Goal: Use online tool/utility: Utilize a website feature to perform a specific function

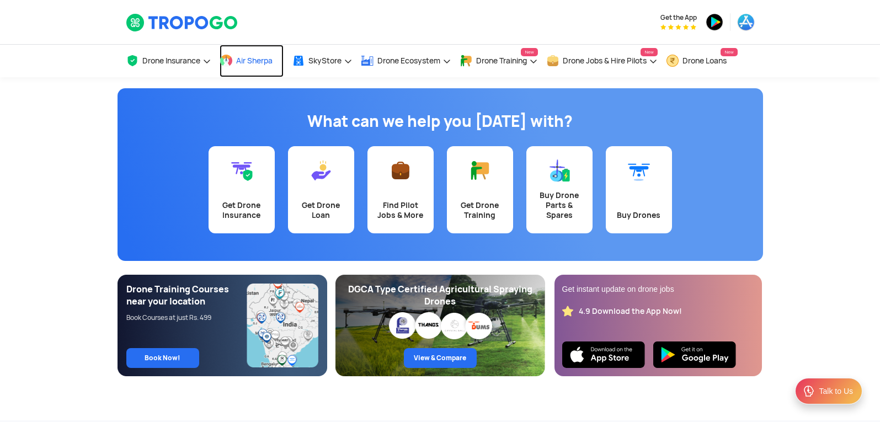
click at [249, 67] on link "Air Sherpa" at bounding box center [252, 61] width 64 height 33
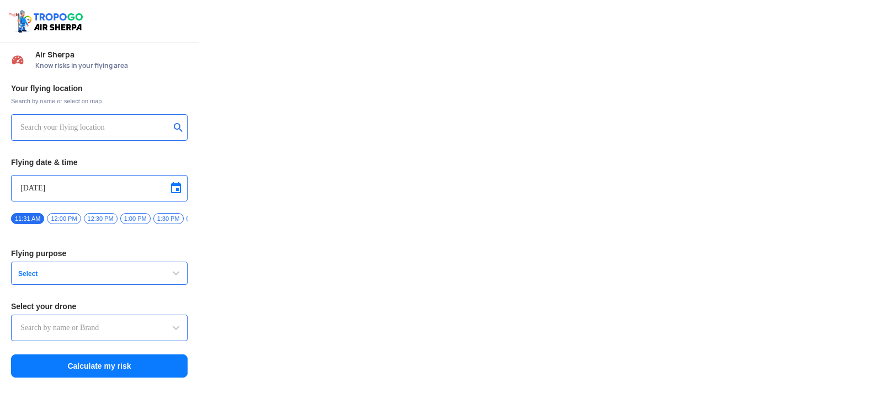
type input "Lookout VTOL_Tactical"
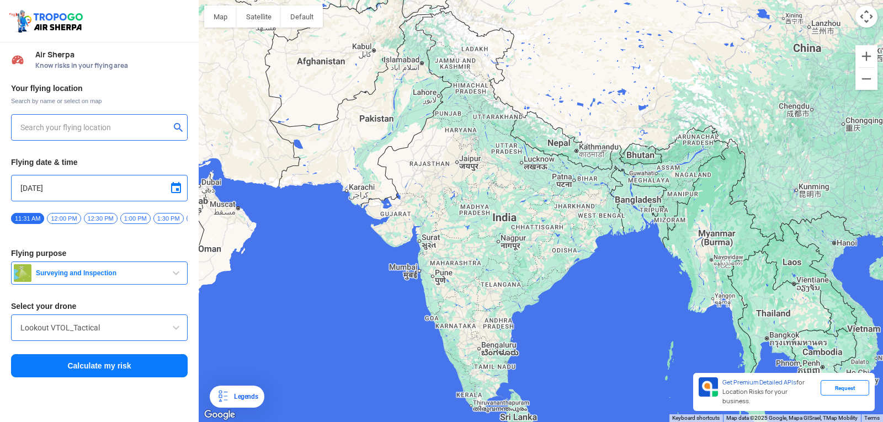
click at [437, 154] on div at bounding box center [541, 211] width 684 height 422
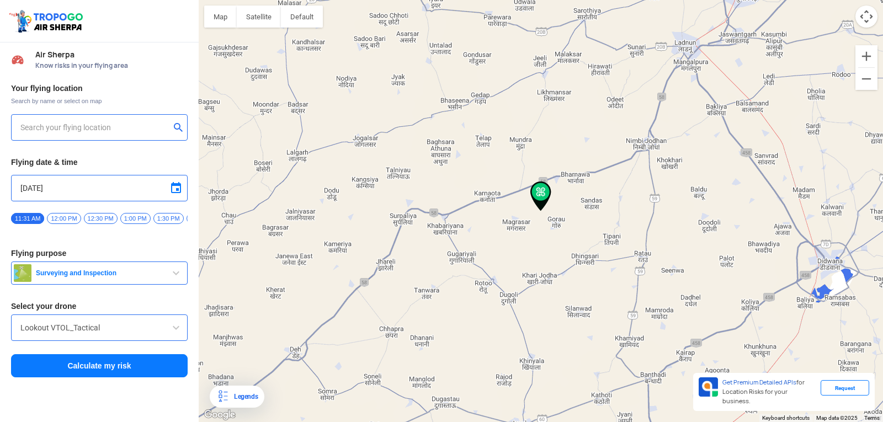
type input "Magrasar, Rajasthan, India"
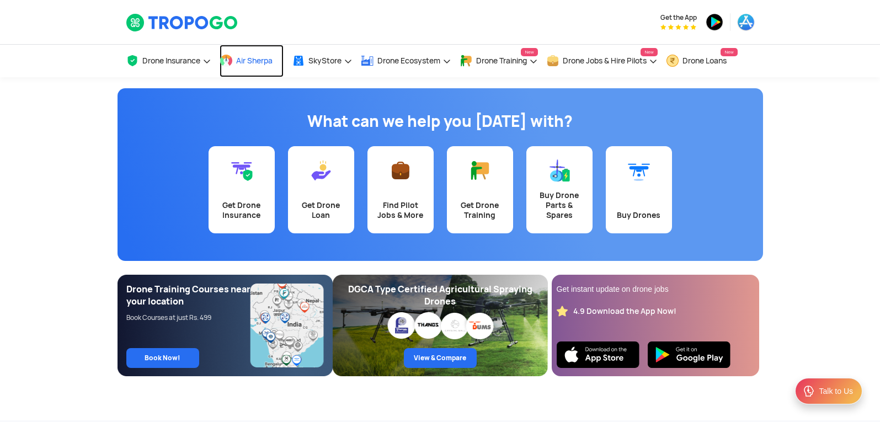
click at [261, 61] on span "Air Sherpa" at bounding box center [254, 60] width 36 height 9
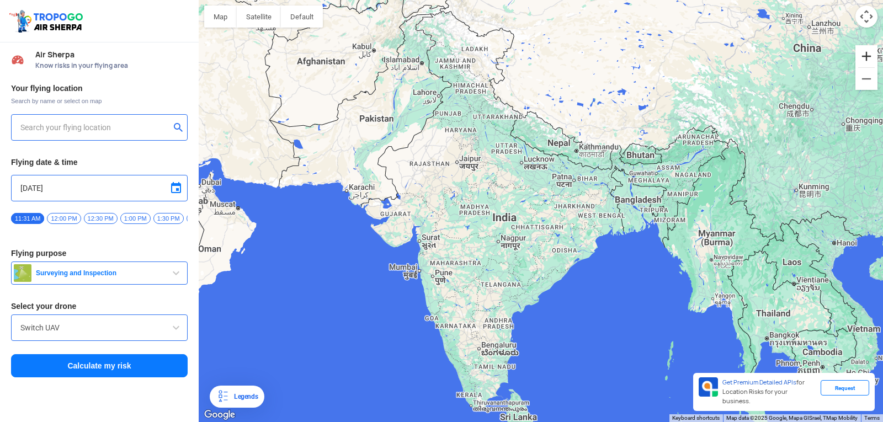
click at [859, 57] on button "Zoom in" at bounding box center [866, 56] width 22 height 22
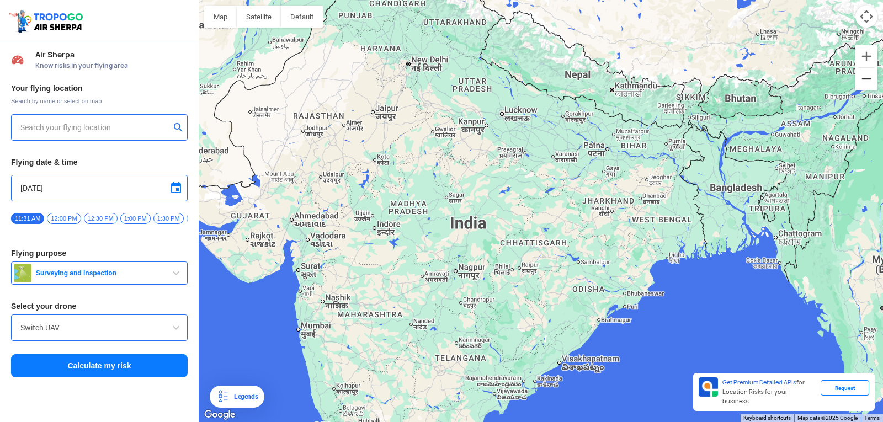
click at [865, 80] on button "Zoom out" at bounding box center [866, 79] width 22 height 22
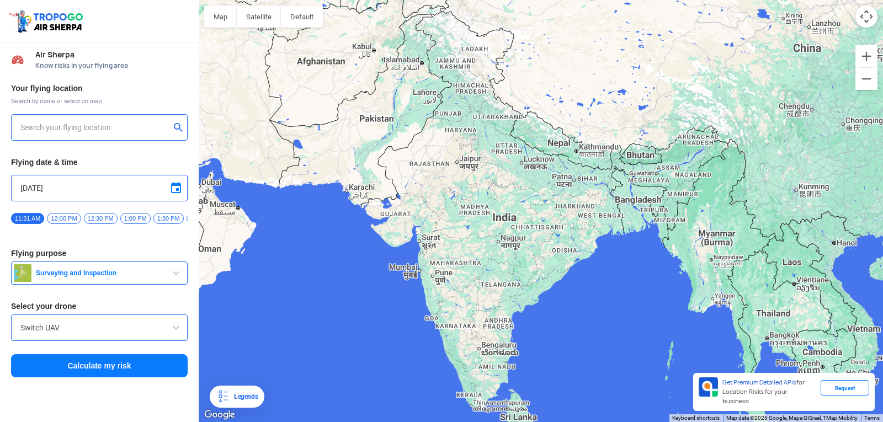
click at [98, 127] on input "text" at bounding box center [95, 127] width 150 height 13
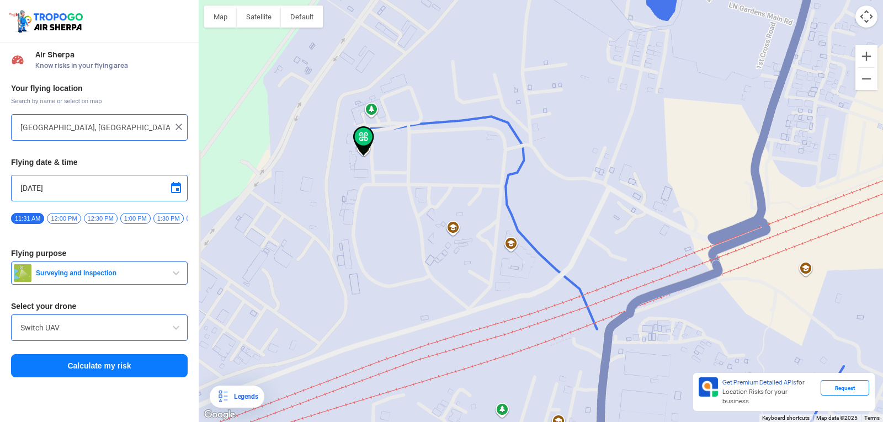
drag, startPoint x: 216, startPoint y: 183, endPoint x: 840, endPoint y: 179, distance: 624.7
click at [840, 179] on div at bounding box center [541, 211] width 684 height 422
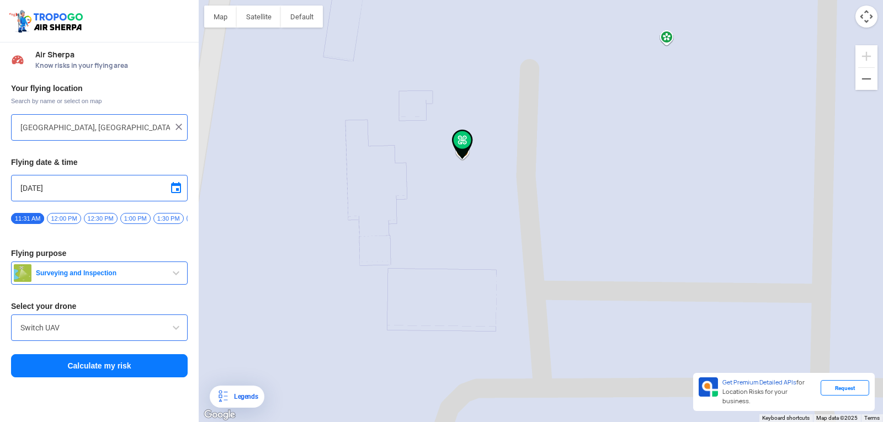
click at [135, 131] on input "[GEOGRAPHIC_DATA], [GEOGRAPHIC_DATA] 530049, [GEOGRAPHIC_DATA]" at bounding box center [95, 127] width 150 height 13
click at [141, 102] on span "Search by name or select on map" at bounding box center [99, 101] width 177 height 9
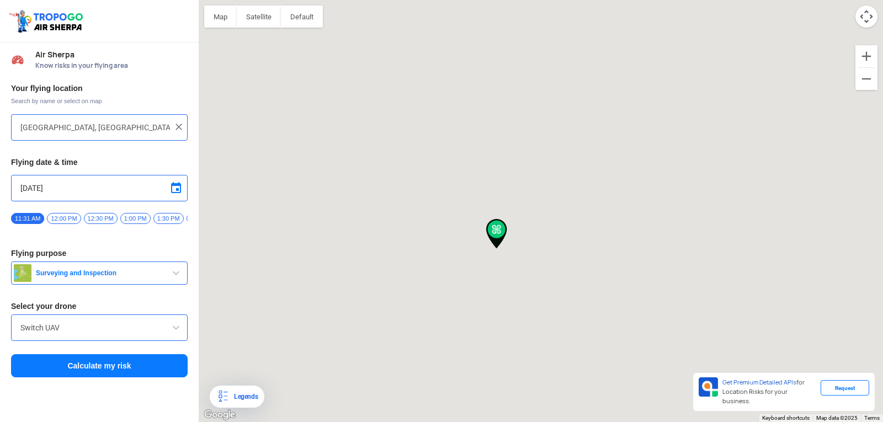
type input "[STREET_ADDRESS]"
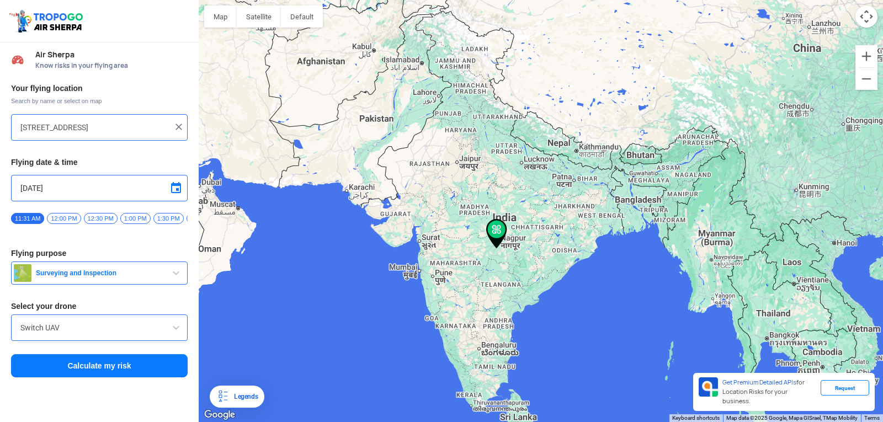
click at [182, 128] on img at bounding box center [178, 126] width 11 height 11
click at [155, 129] on input "text" at bounding box center [95, 127] width 150 height 13
type input "[GEOGRAPHIC_DATA], [GEOGRAPHIC_DATA] 530049, [GEOGRAPHIC_DATA]"
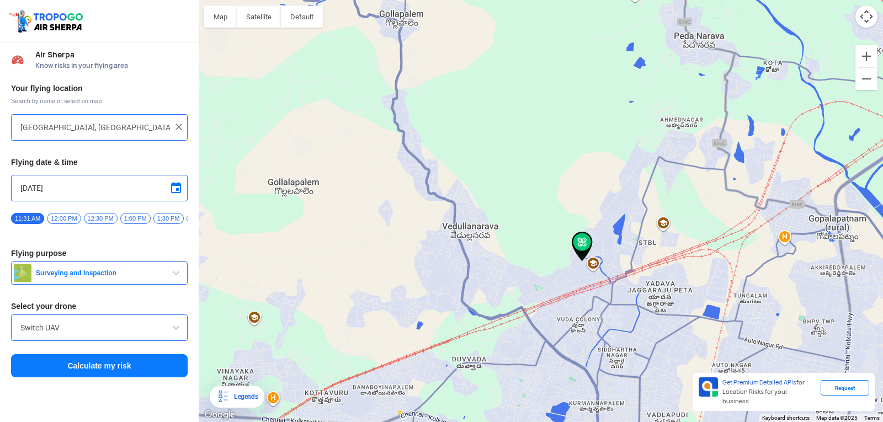
click at [578, 246] on img at bounding box center [582, 247] width 21 height 30
click at [578, 243] on img at bounding box center [582, 247] width 21 height 30
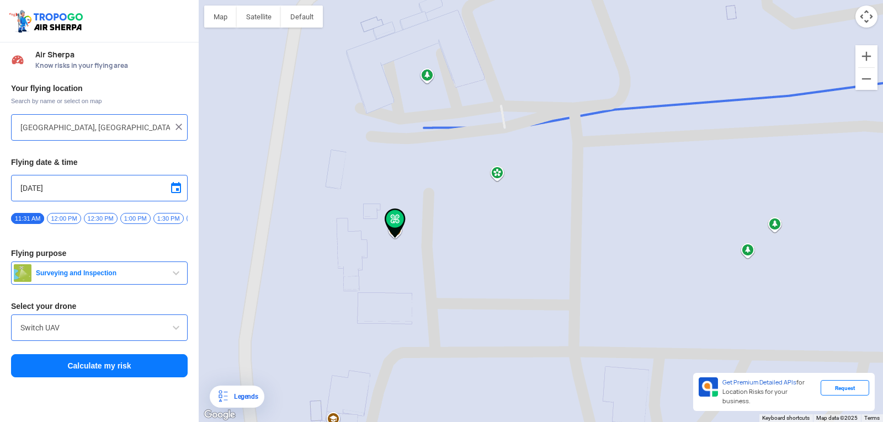
click at [349, 228] on div at bounding box center [541, 211] width 684 height 422
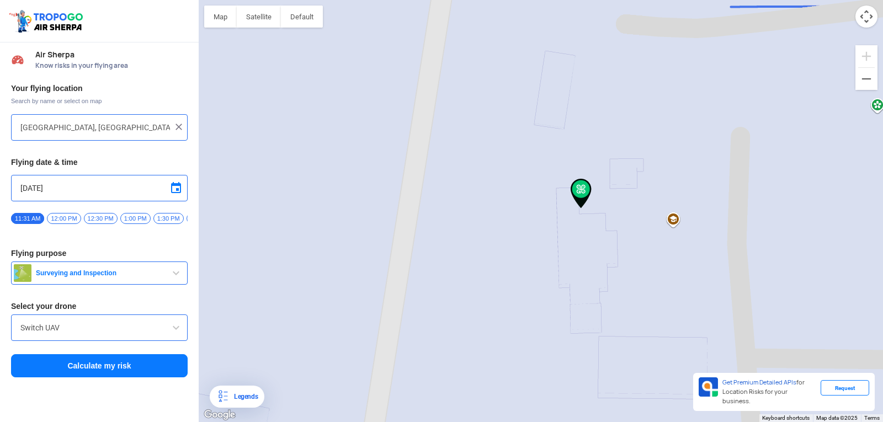
click at [93, 278] on span "Surveying and Inspection" at bounding box center [100, 273] width 138 height 9
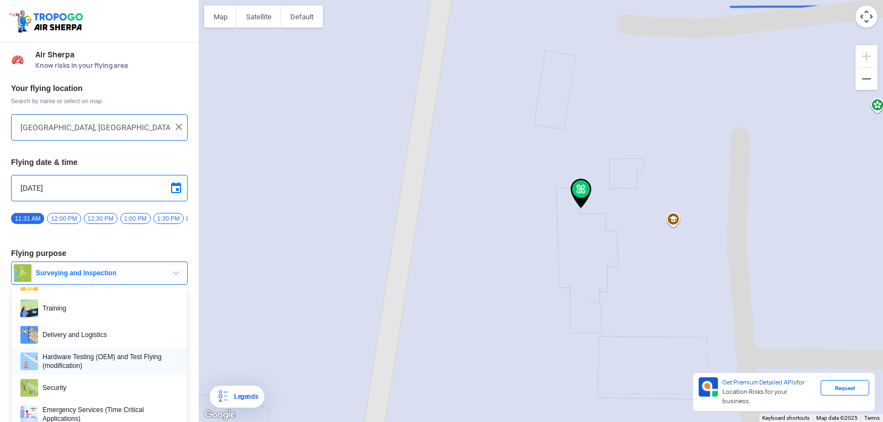
scroll to position [55, 0]
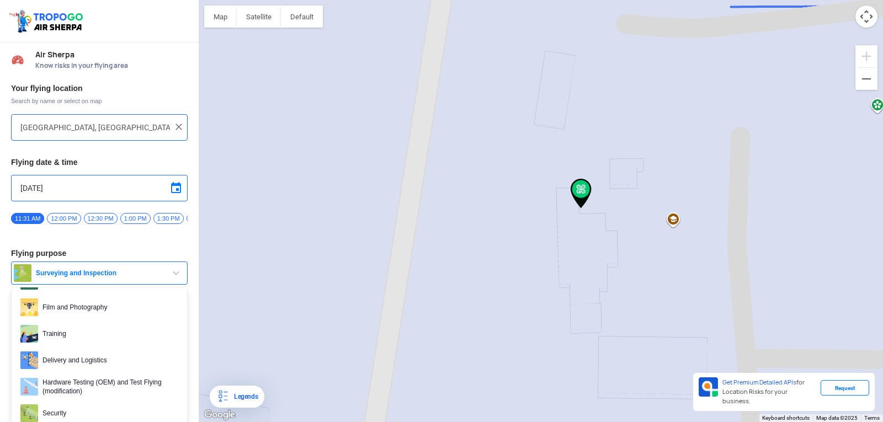
click at [73, 340] on span "Training" at bounding box center [108, 334] width 140 height 18
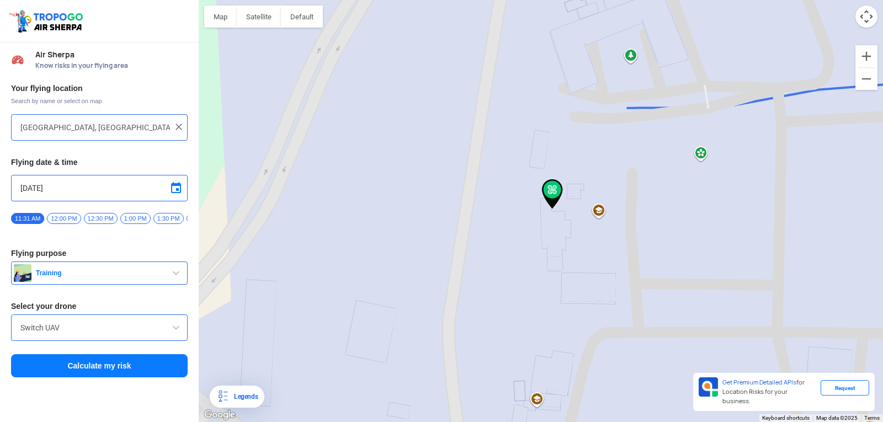
click at [552, 196] on img at bounding box center [552, 194] width 21 height 30
click at [95, 183] on input "[DATE]" at bounding box center [99, 188] width 158 height 13
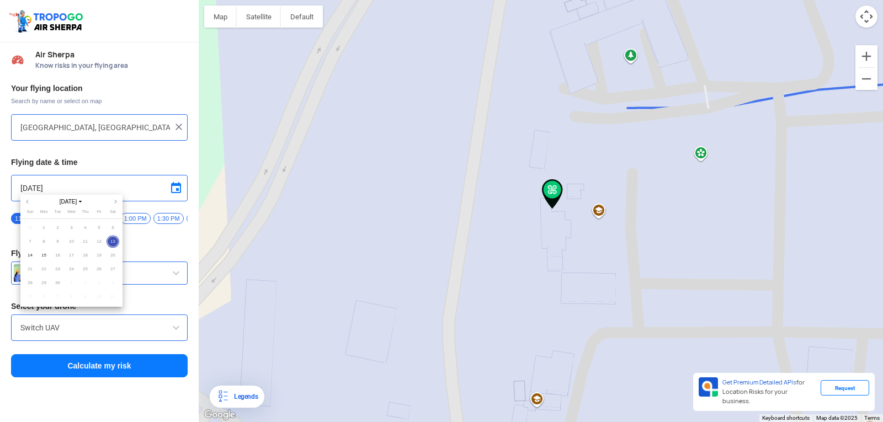
click at [120, 185] on div at bounding box center [441, 211] width 883 height 422
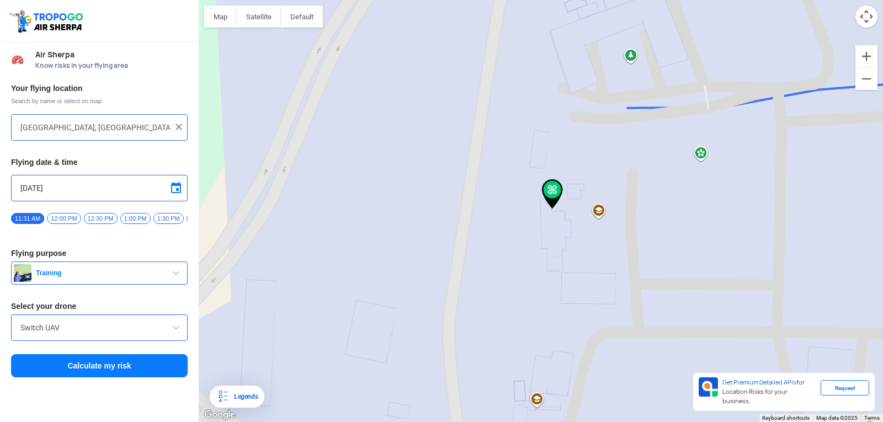
click at [56, 220] on span "12:00 PM" at bounding box center [64, 218] width 34 height 11
click at [88, 278] on span "Training" at bounding box center [100, 273] width 138 height 9
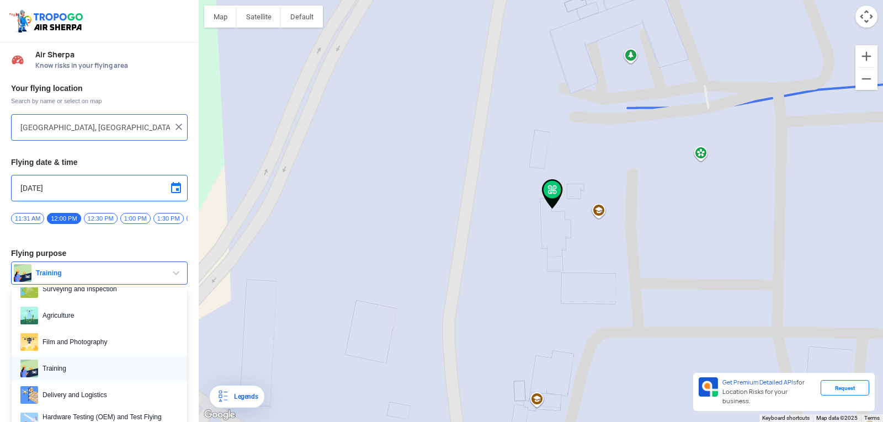
scroll to position [0, 0]
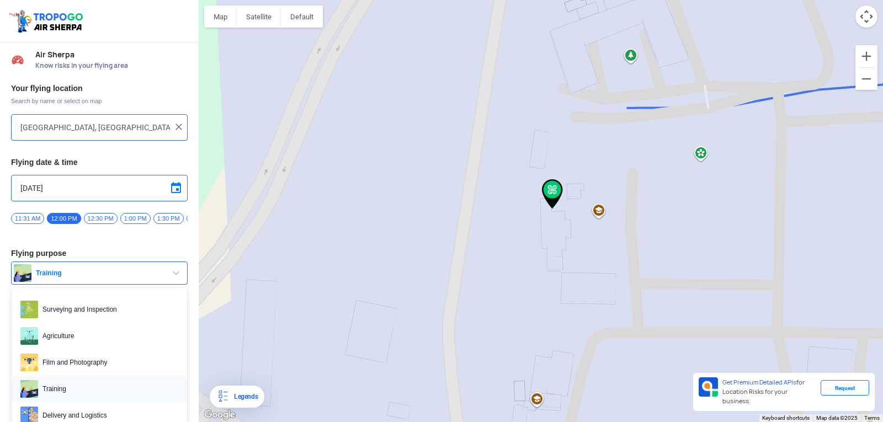
click at [55, 390] on span "Training" at bounding box center [108, 389] width 140 height 18
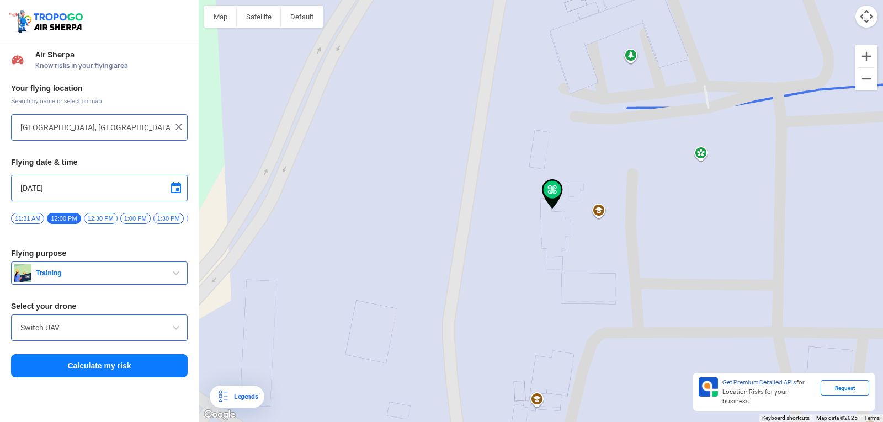
click at [80, 331] on input "Switch UAV" at bounding box center [99, 327] width 158 height 13
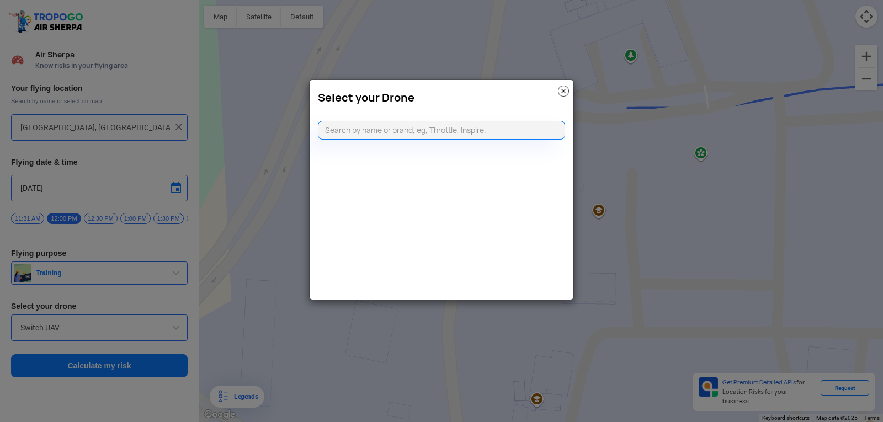
click at [562, 88] on img at bounding box center [563, 91] width 11 height 11
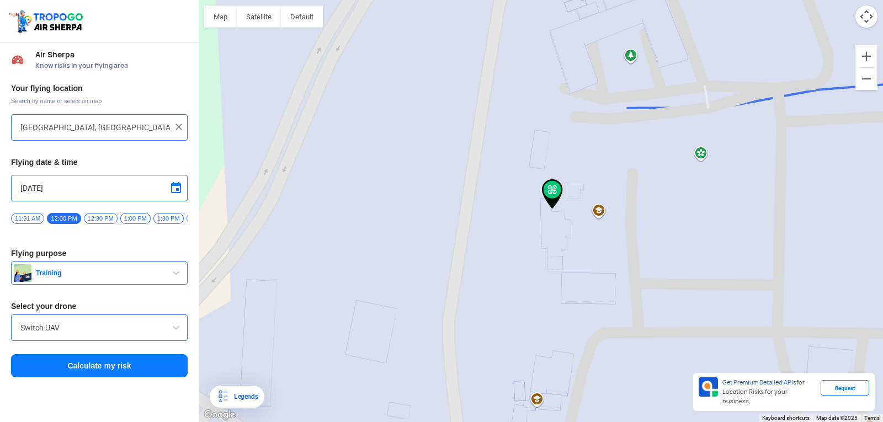
click at [178, 334] on span at bounding box center [175, 327] width 13 height 13
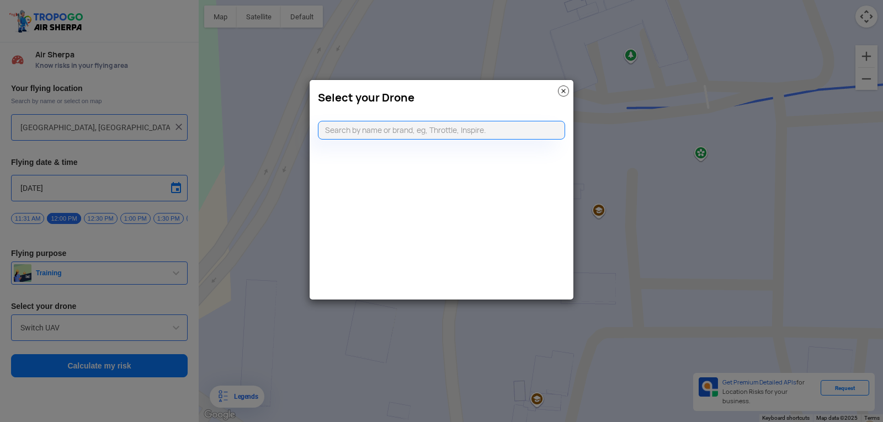
click at [567, 94] on img at bounding box center [563, 91] width 11 height 11
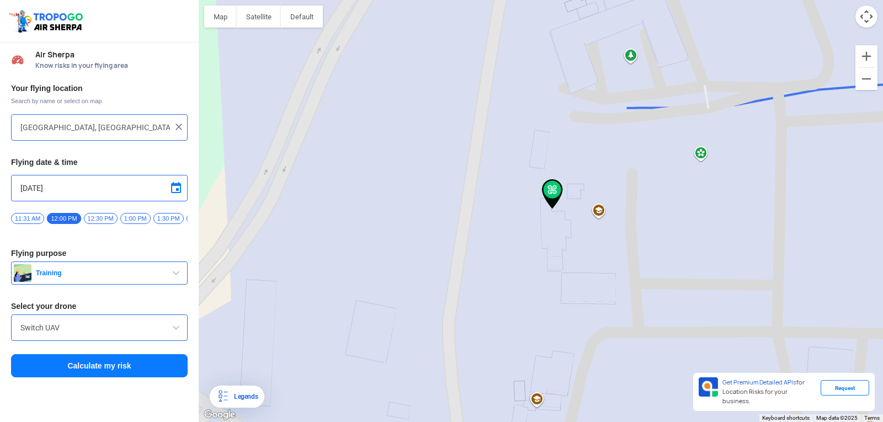
click at [181, 334] on span at bounding box center [175, 327] width 13 height 13
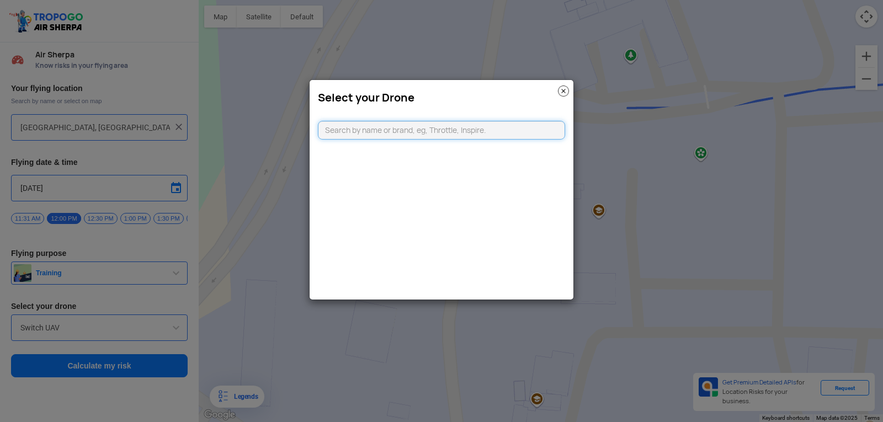
type input "d"
click at [561, 90] on img at bounding box center [563, 91] width 11 height 11
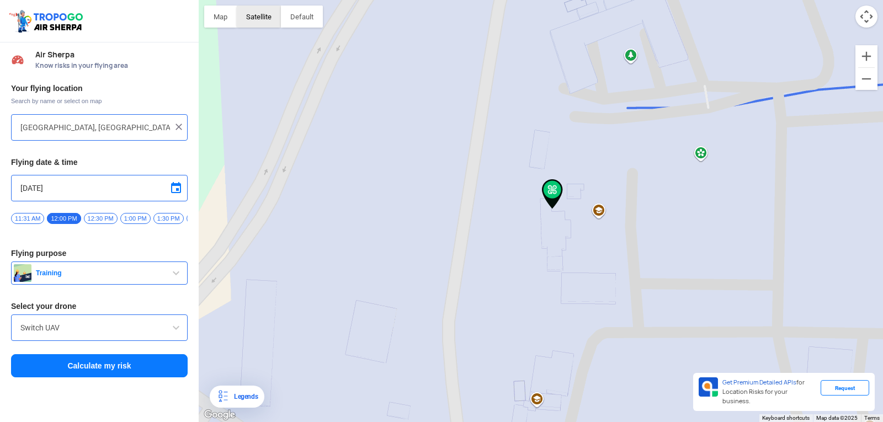
click at [268, 23] on button "Satellite" at bounding box center [259, 17] width 44 height 22
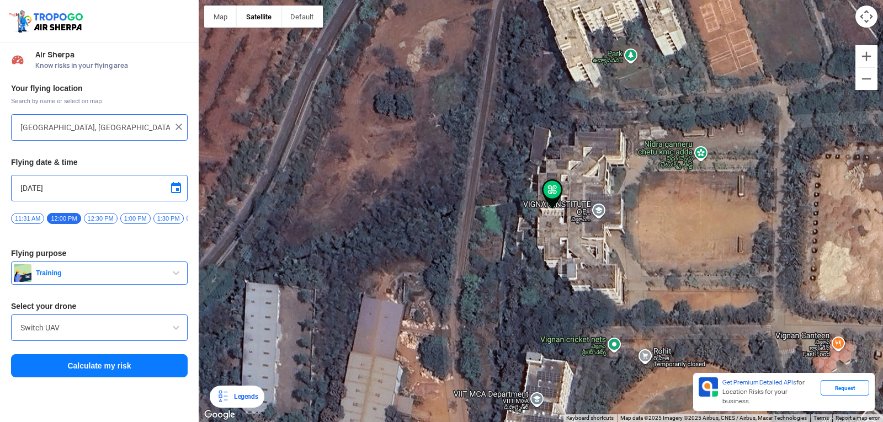
click at [551, 194] on img at bounding box center [552, 194] width 21 height 30
click at [79, 334] on input "Switch UAV" at bounding box center [99, 327] width 158 height 13
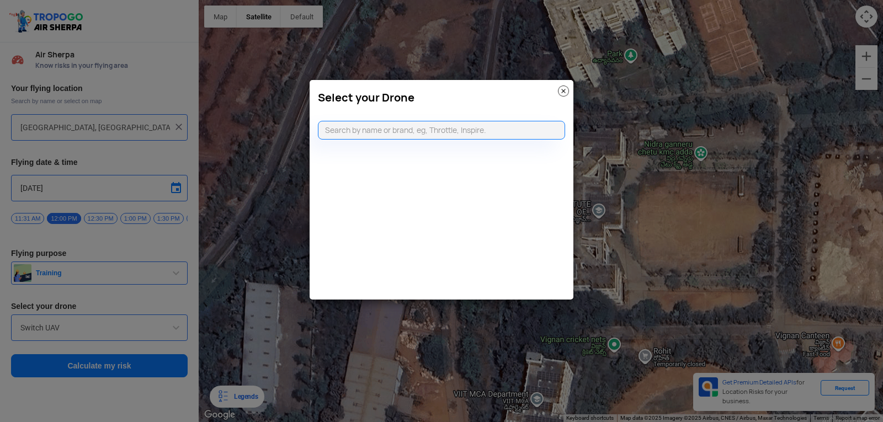
click at [563, 95] on img at bounding box center [563, 91] width 11 height 11
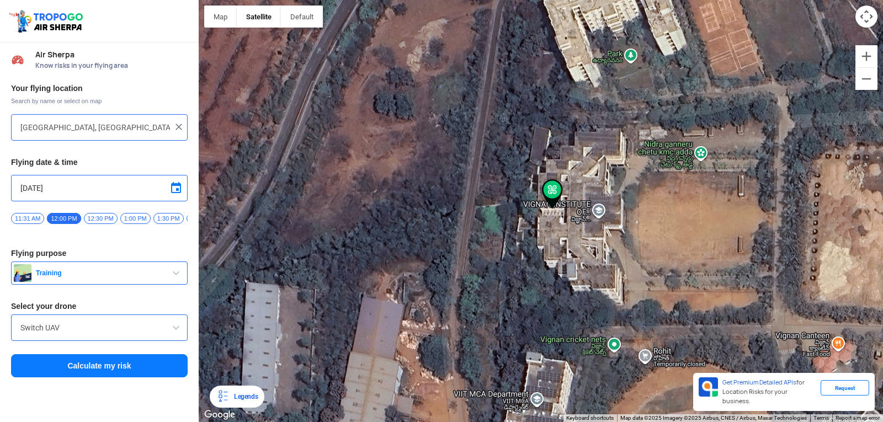
click at [557, 185] on img at bounding box center [552, 194] width 21 height 30
click at [554, 187] on img at bounding box center [552, 194] width 21 height 30
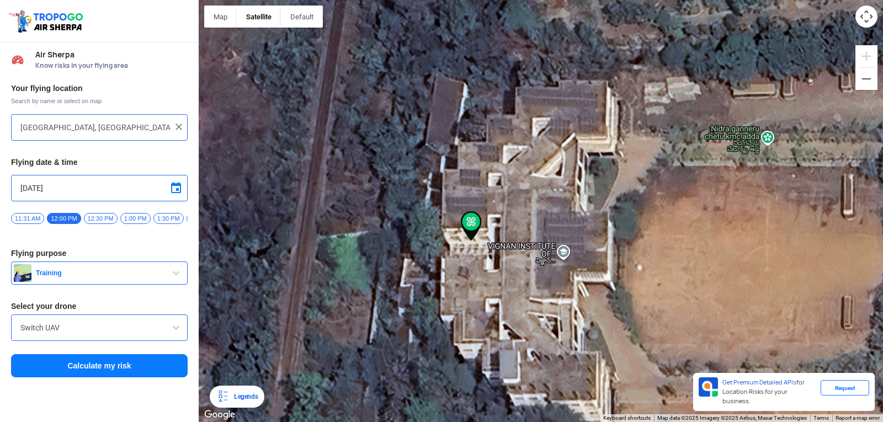
drag, startPoint x: 412, startPoint y: 201, endPoint x: 355, endPoint y: 209, distance: 57.4
click at [353, 215] on div at bounding box center [541, 211] width 684 height 422
click at [355, 209] on div at bounding box center [541, 211] width 684 height 422
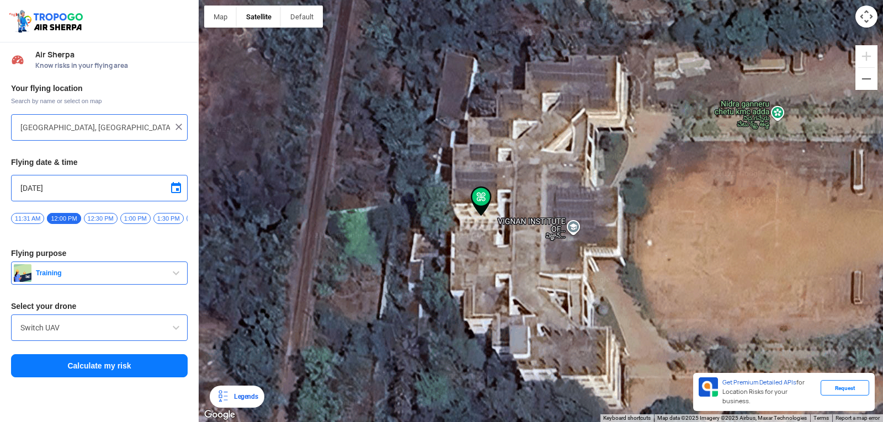
click at [177, 334] on span at bounding box center [175, 327] width 13 height 13
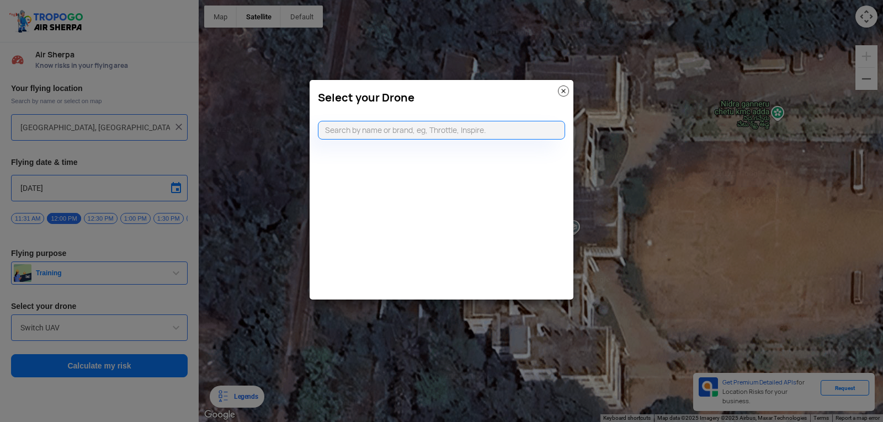
click at [177, 334] on modal-container "Select your Drone" at bounding box center [441, 211] width 883 height 422
click at [427, 130] on input "text" at bounding box center [441, 130] width 247 height 19
type input "dj"
click at [470, 151] on link "CLICKING HERE" at bounding box center [468, 152] width 56 height 8
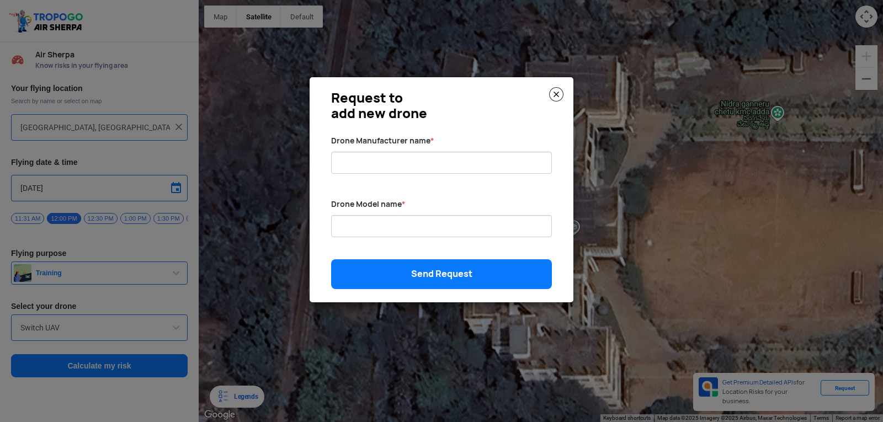
click at [553, 91] on img at bounding box center [556, 94] width 14 height 14
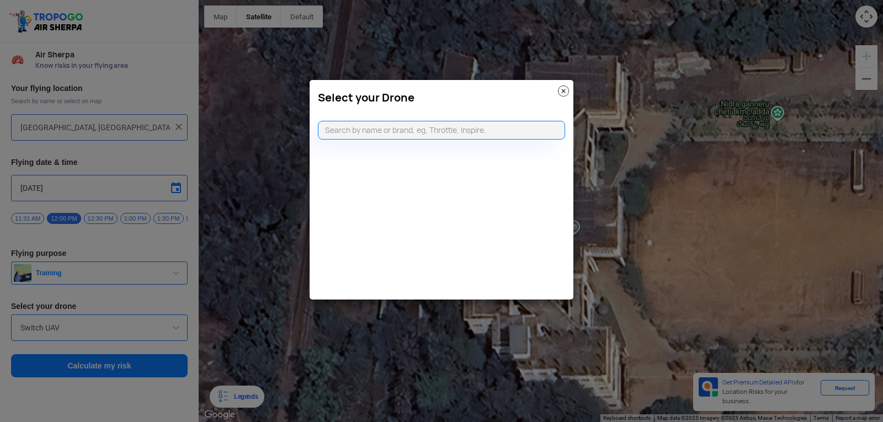
click at [562, 92] on img at bounding box center [563, 91] width 11 height 11
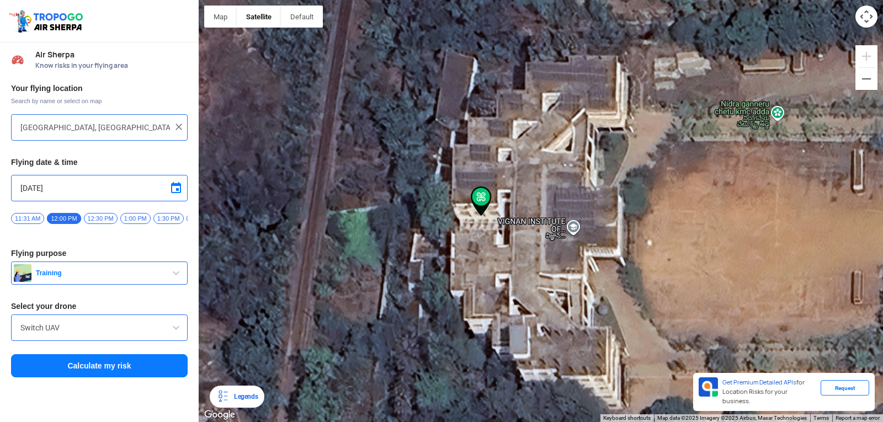
click at [66, 324] on div "Switch UAV" at bounding box center [99, 328] width 177 height 26
click at [134, 334] on input "Switch UAV" at bounding box center [99, 327] width 158 height 13
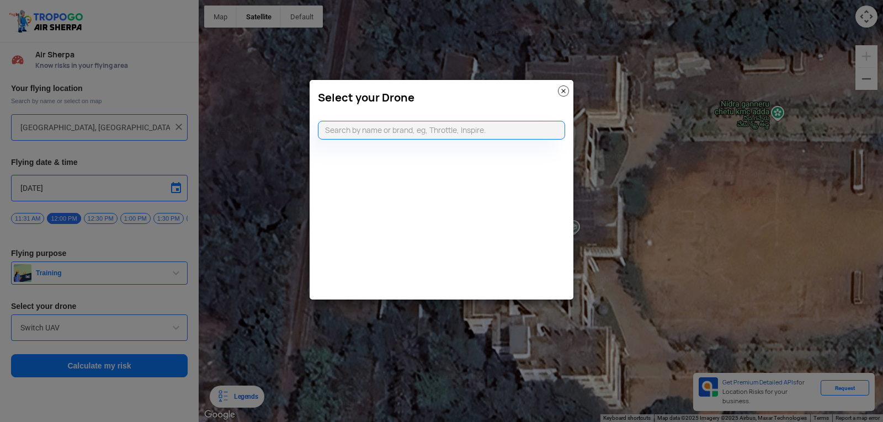
click at [135, 335] on modal-container "Select your Drone" at bounding box center [441, 211] width 883 height 422
click at [135, 334] on modal-container "Select your Drone" at bounding box center [441, 211] width 883 height 422
click at [440, 131] on input "text" at bounding box center [441, 130] width 247 height 19
click at [517, 128] on input "text" at bounding box center [441, 130] width 247 height 19
type input "DJI MINI2"
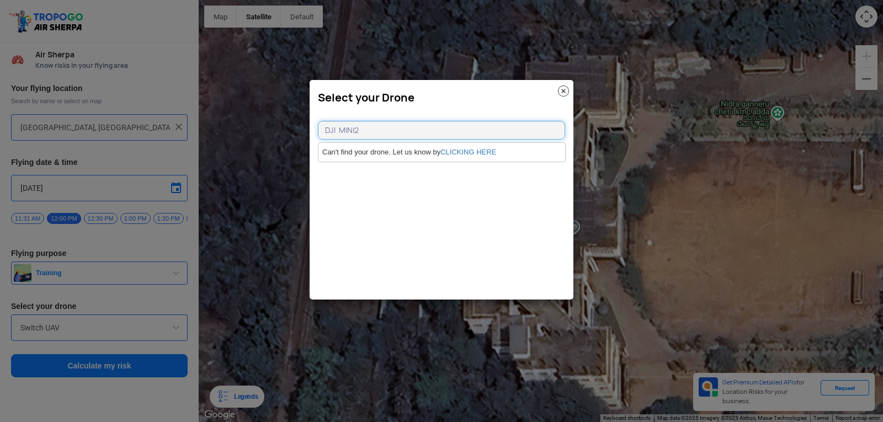
click at [401, 134] on input "DJI MINI2" at bounding box center [441, 130] width 247 height 19
click at [453, 148] on link "CLICKING HERE" at bounding box center [468, 152] width 56 height 8
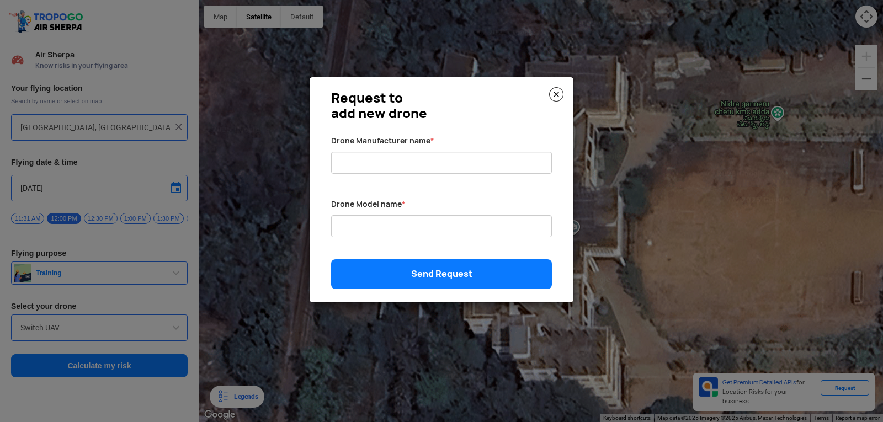
click at [561, 99] on img at bounding box center [556, 94] width 14 height 14
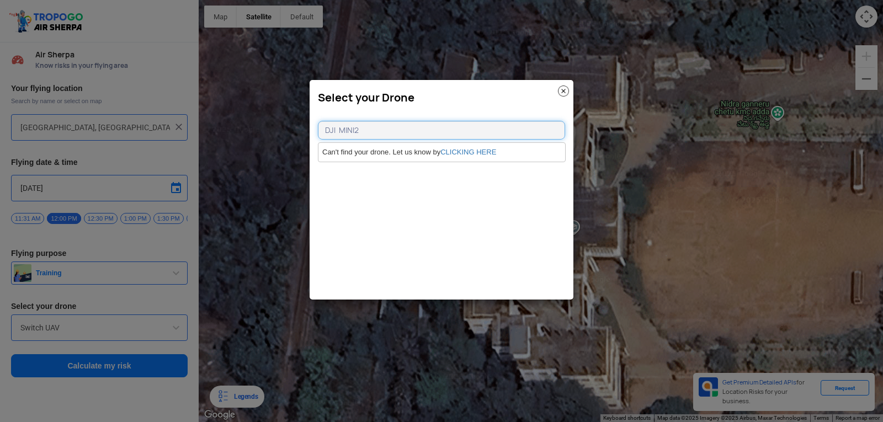
click at [467, 131] on input "DJI MINI2" at bounding box center [441, 130] width 247 height 19
click at [407, 140] on input "DJI MINI2" at bounding box center [441, 130] width 247 height 19
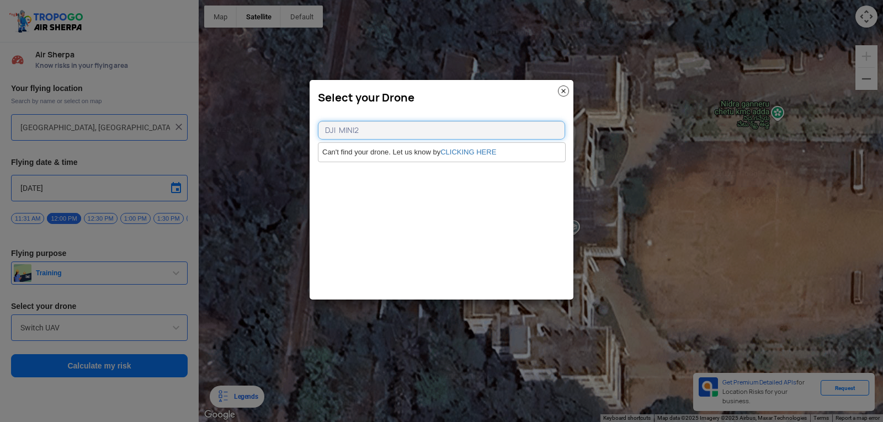
click at [441, 125] on input "DJI MINI2" at bounding box center [441, 130] width 247 height 19
type input "DJI MINI2"
click at [568, 93] on img at bounding box center [563, 91] width 11 height 11
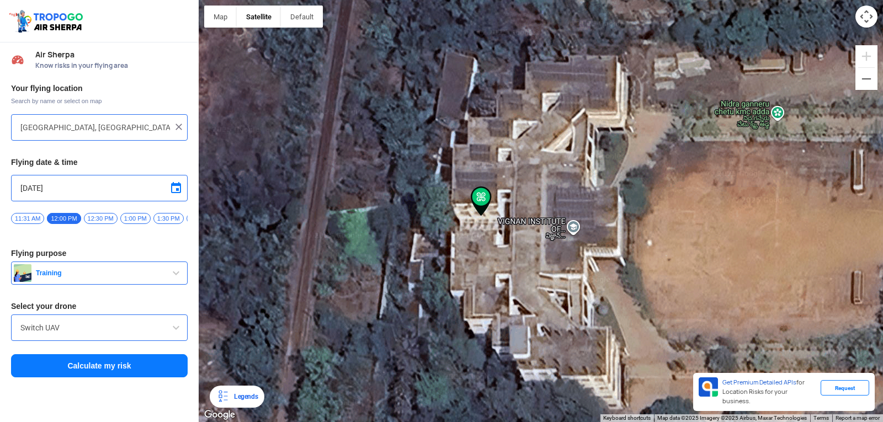
click at [76, 132] on input "[GEOGRAPHIC_DATA], [GEOGRAPHIC_DATA] 530049, [GEOGRAPHIC_DATA]" at bounding box center [95, 127] width 150 height 13
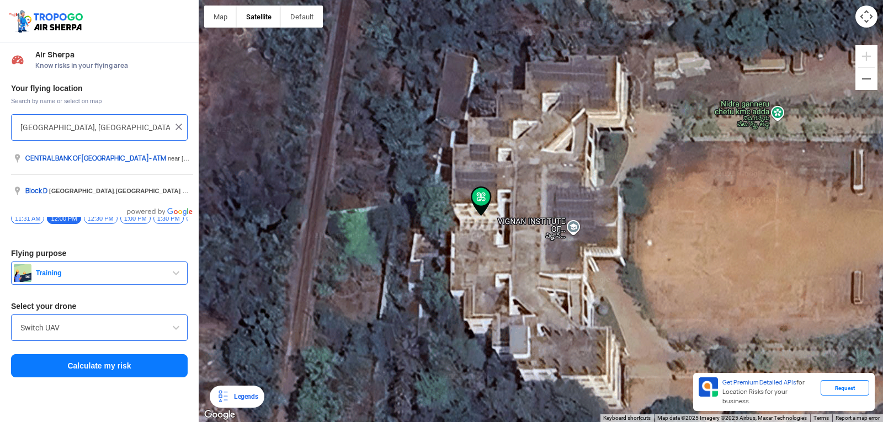
click at [150, 130] on input "[GEOGRAPHIC_DATA], [GEOGRAPHIC_DATA] 530049, [GEOGRAPHIC_DATA]" at bounding box center [95, 127] width 150 height 13
click at [182, 132] on img at bounding box center [178, 126] width 11 height 11
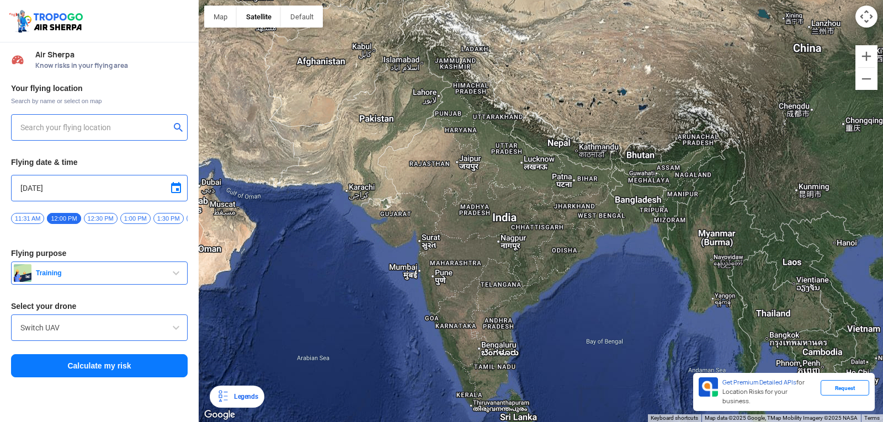
click at [115, 128] on input "text" at bounding box center [95, 127] width 150 height 13
type input "[GEOGRAPHIC_DATA], [GEOGRAPHIC_DATA] 530049, [GEOGRAPHIC_DATA]"
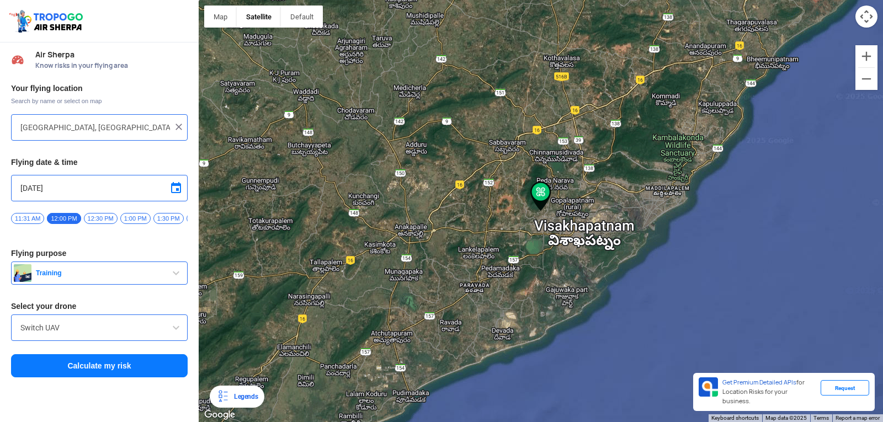
click at [534, 194] on img at bounding box center [540, 197] width 21 height 30
click at [542, 195] on img at bounding box center [540, 197] width 21 height 30
click at [85, 334] on input "Switch UAV" at bounding box center [99, 327] width 158 height 13
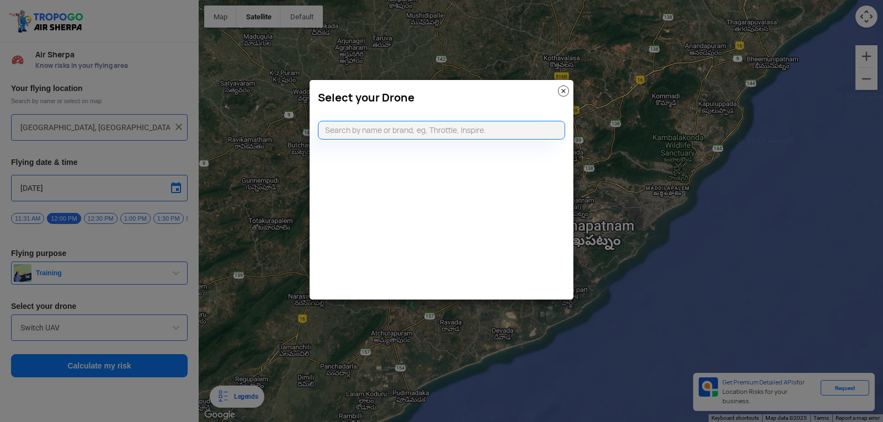
click at [562, 92] on img at bounding box center [563, 91] width 11 height 11
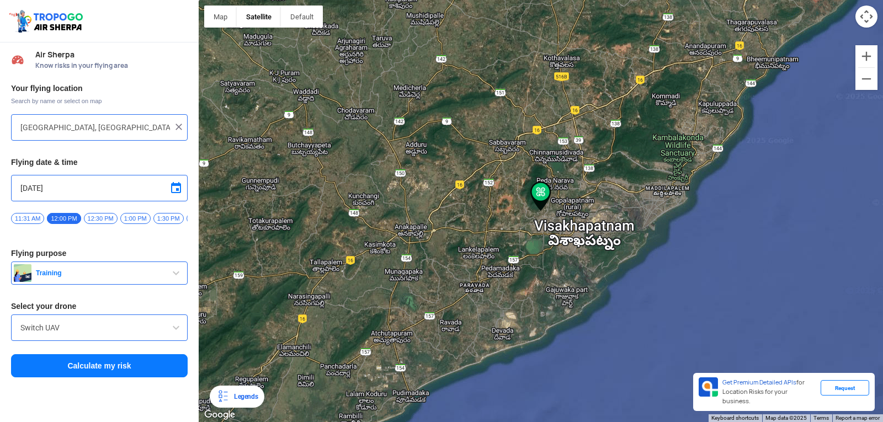
click at [177, 332] on span at bounding box center [175, 327] width 13 height 13
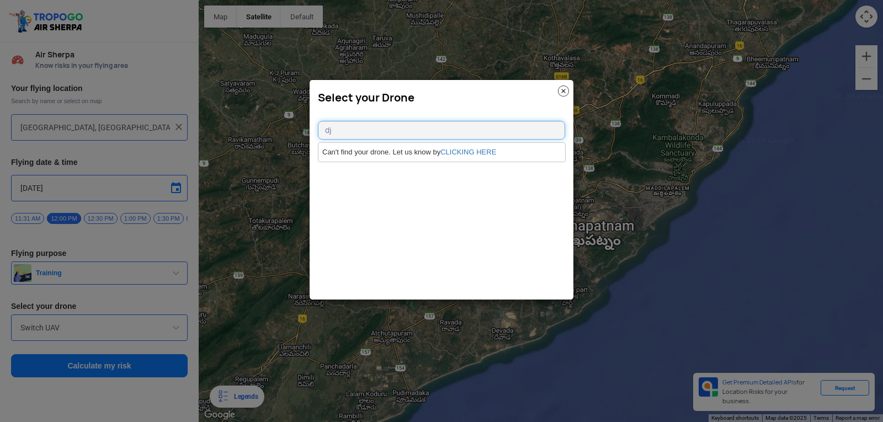
type input "d"
type input "DJCI"
click at [567, 95] on img at bounding box center [563, 91] width 11 height 11
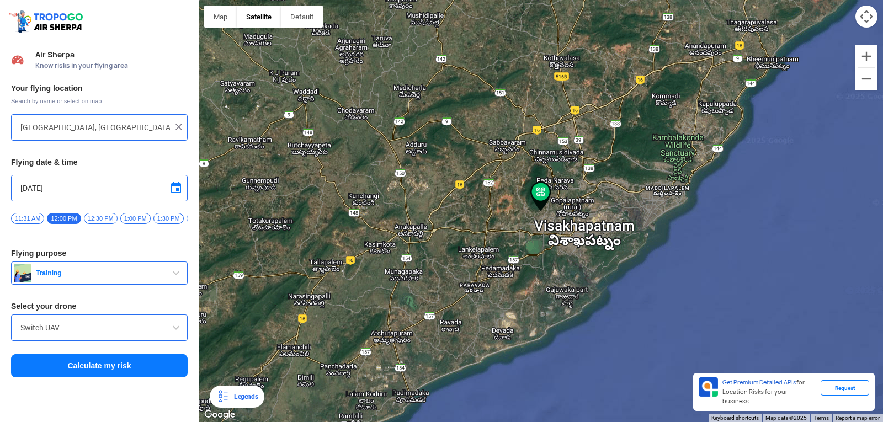
click at [536, 189] on img at bounding box center [540, 197] width 21 height 30
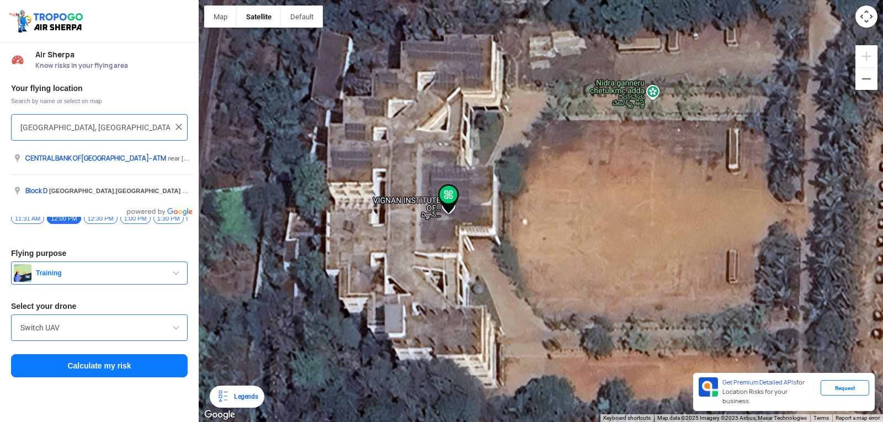
drag, startPoint x: 455, startPoint y: 354, endPoint x: 423, endPoint y: 158, distance: 198.6
click at [423, 153] on div at bounding box center [541, 211] width 684 height 422
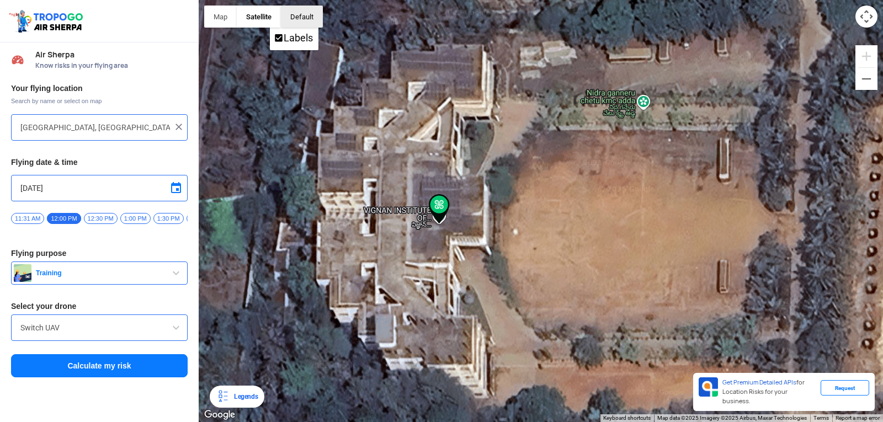
click at [307, 17] on button "button" at bounding box center [302, 17] width 42 height 22
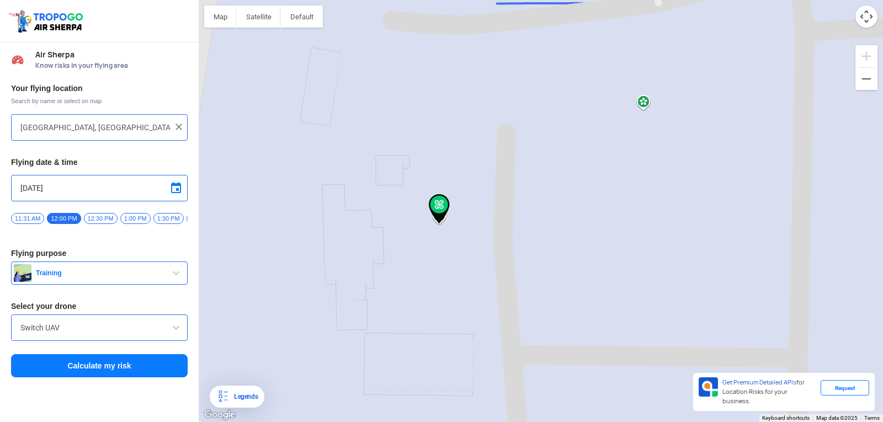
click at [255, 30] on div at bounding box center [541, 211] width 684 height 422
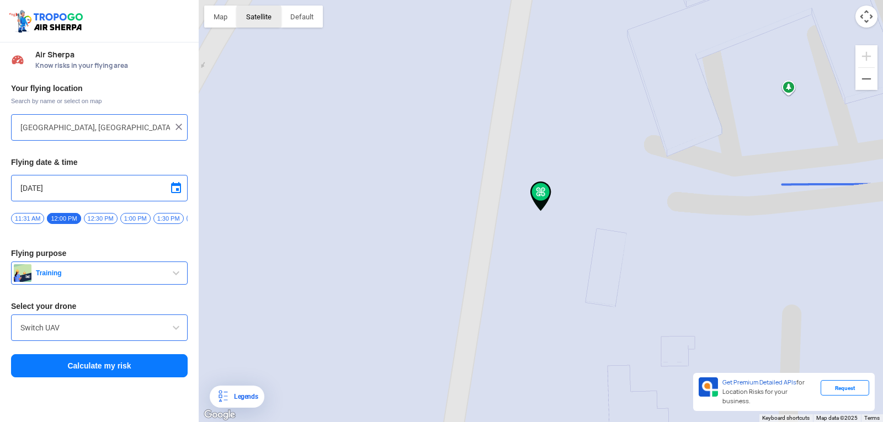
click at [260, 22] on button "Satellite" at bounding box center [259, 17] width 44 height 22
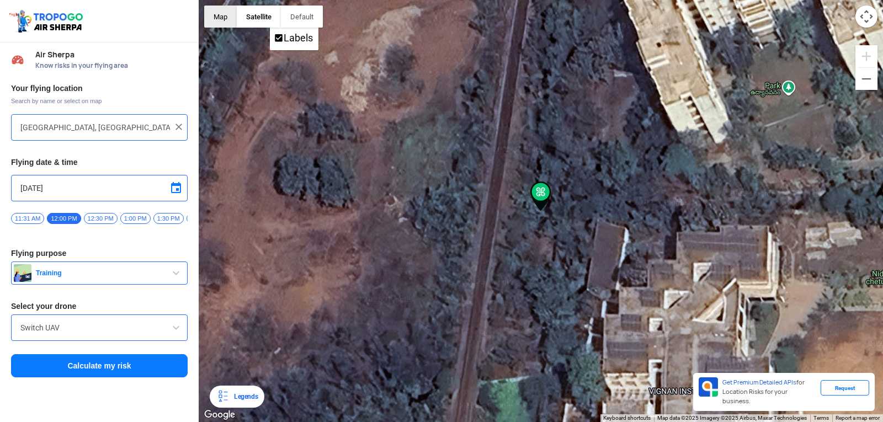
click at [216, 19] on button "Map" at bounding box center [220, 17] width 33 height 22
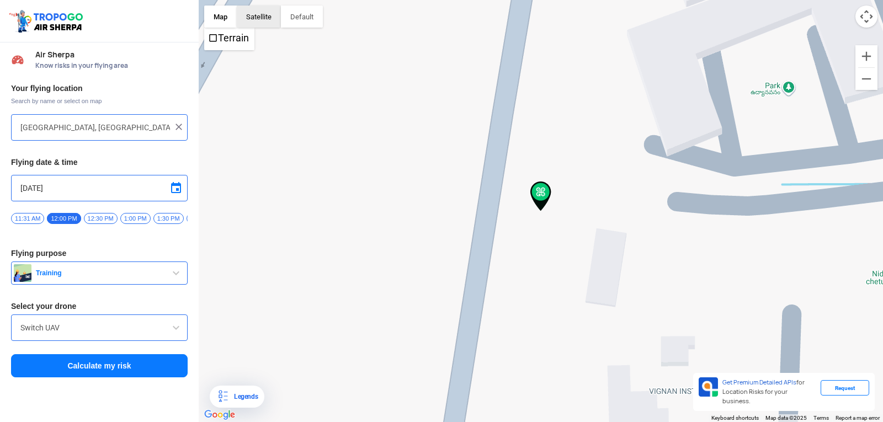
click at [246, 11] on button "Satellite" at bounding box center [259, 17] width 44 height 22
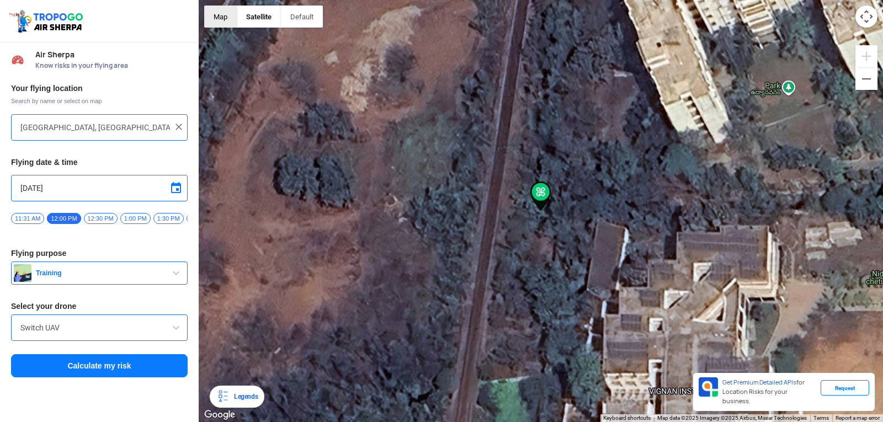
click at [231, 14] on button "Map" at bounding box center [220, 17] width 33 height 22
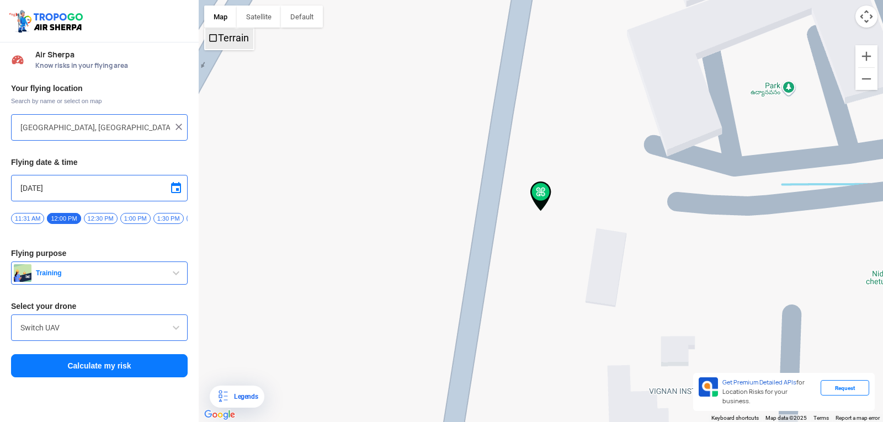
click at [221, 36] on label "Terrain" at bounding box center [233, 38] width 31 height 12
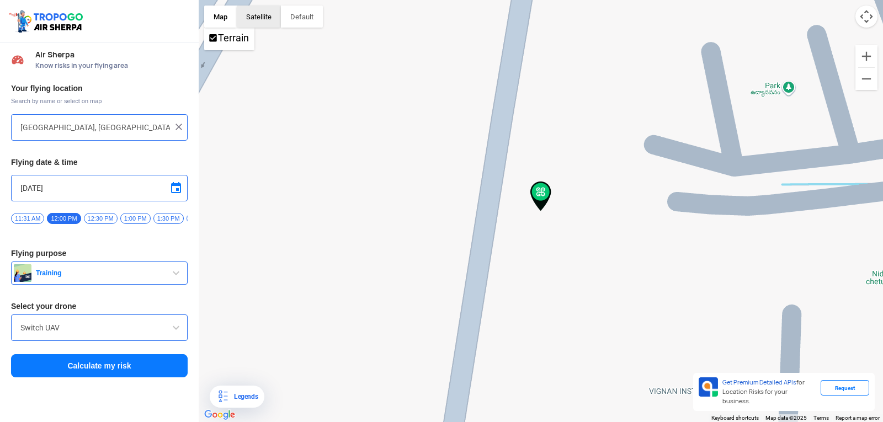
click at [243, 23] on button "Satellite" at bounding box center [259, 17] width 44 height 22
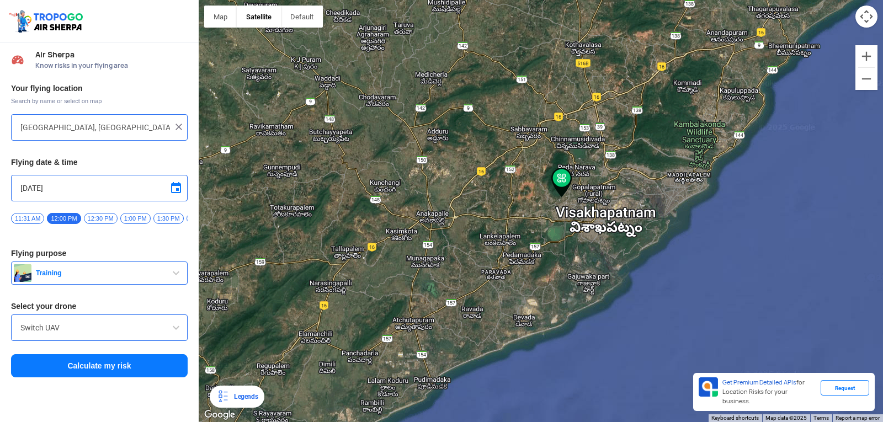
click at [182, 129] on img at bounding box center [178, 126] width 11 height 11
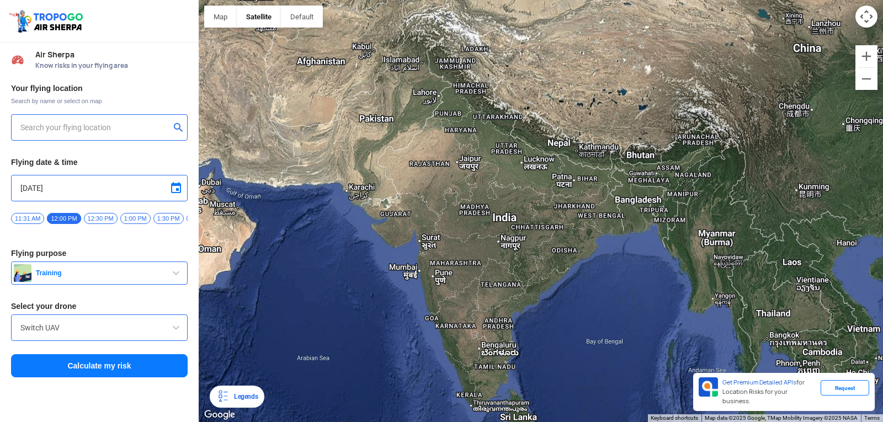
click at [148, 127] on input "text" at bounding box center [95, 127] width 150 height 13
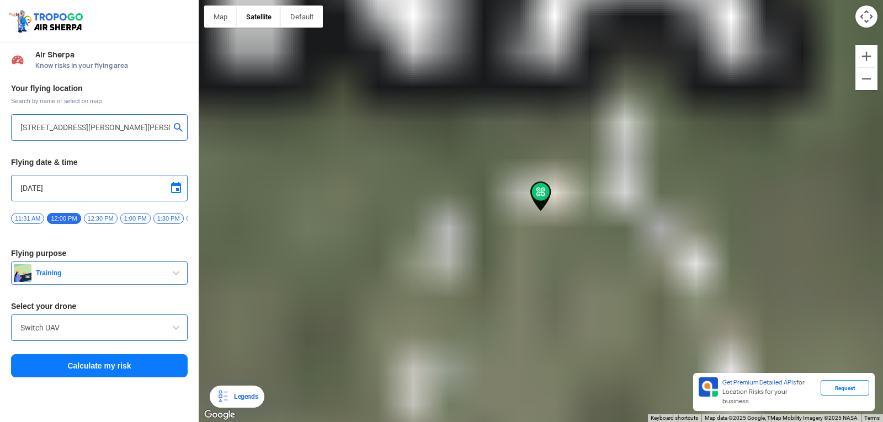
type input "21, Swatantra Nagar Rd, Swatantra Nagar, Narela, Delhi, 110040, India"
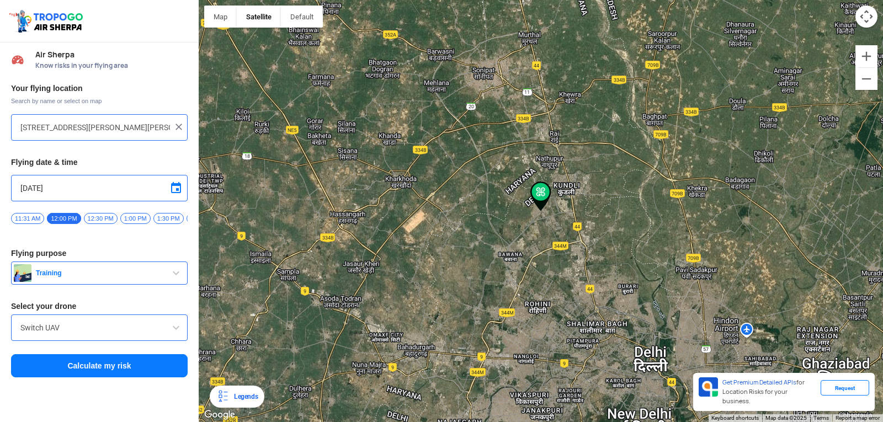
click at [179, 124] on img at bounding box center [178, 126] width 11 height 11
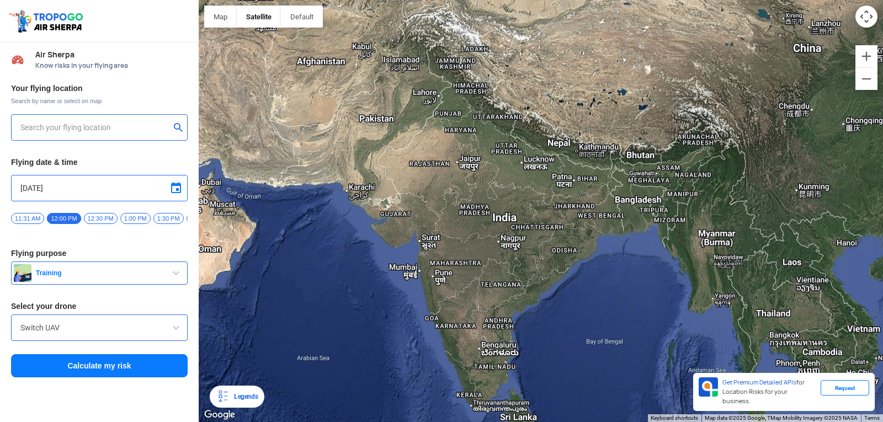
click at [147, 128] on input "text" at bounding box center [95, 127] width 150 height 13
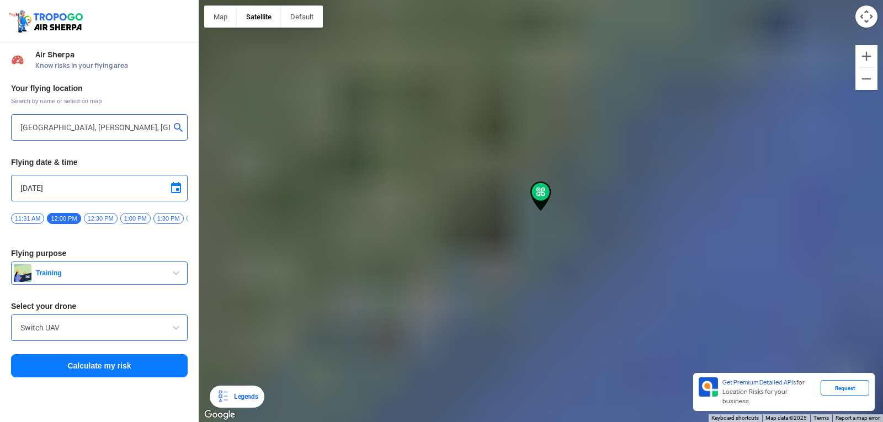
type input "Junction, beside ZP High School, Srinivasa Nagar, Madhurawada, Visakhapatnam, A…"
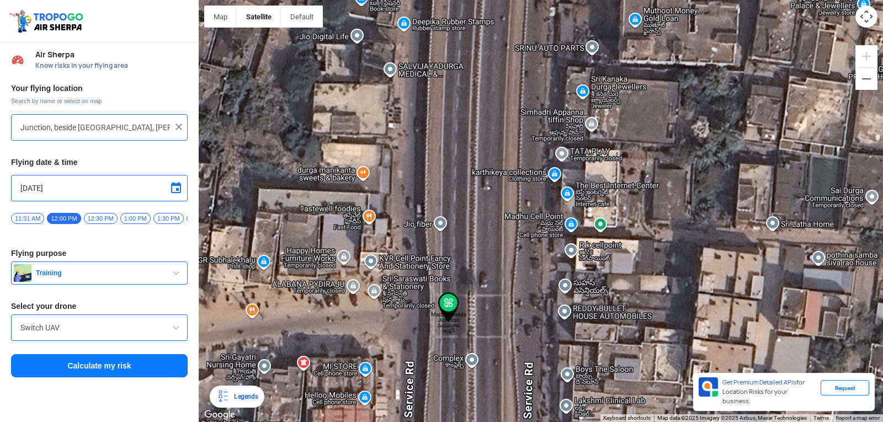
drag, startPoint x: 677, startPoint y: 217, endPoint x: 530, endPoint y: 372, distance: 213.1
click at [557, 397] on div at bounding box center [541, 211] width 684 height 422
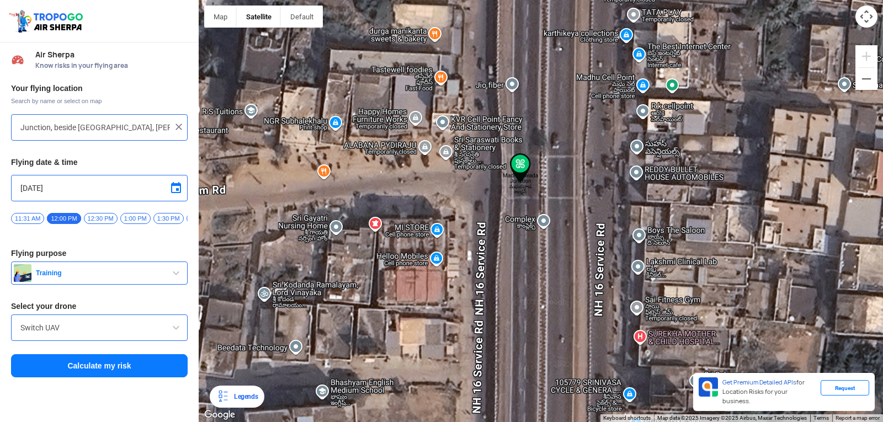
drag, startPoint x: 436, startPoint y: 270, endPoint x: 544, endPoint y: 194, distance: 131.7
click at [544, 194] on div at bounding box center [541, 211] width 684 height 422
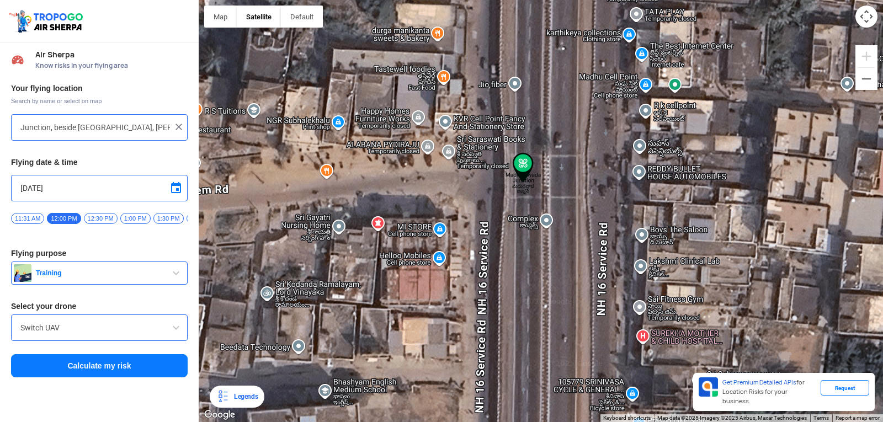
click at [180, 130] on img at bounding box center [178, 126] width 11 height 11
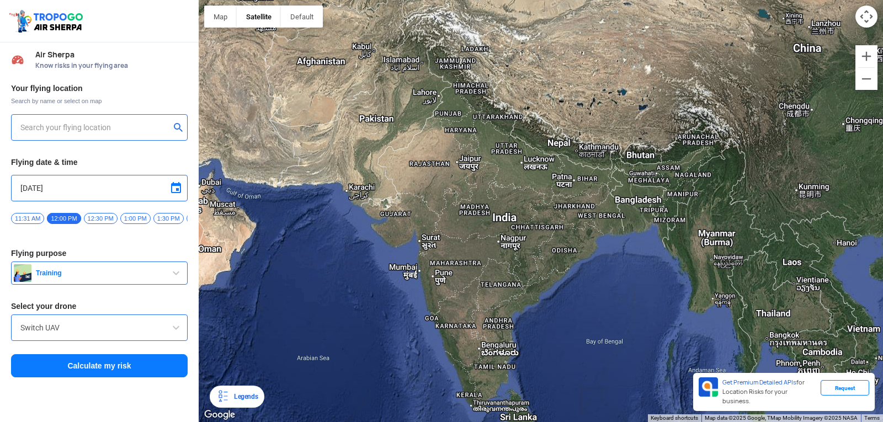
click at [140, 132] on input "text" at bounding box center [95, 127] width 150 height 13
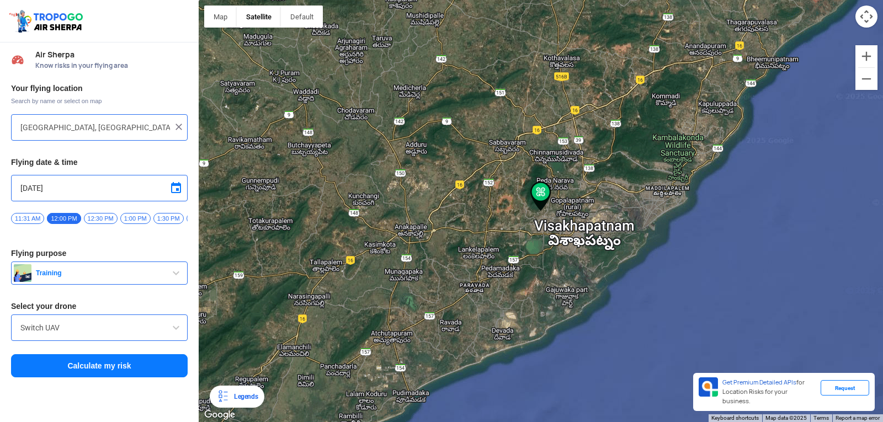
click at [537, 209] on img at bounding box center [540, 197] width 21 height 30
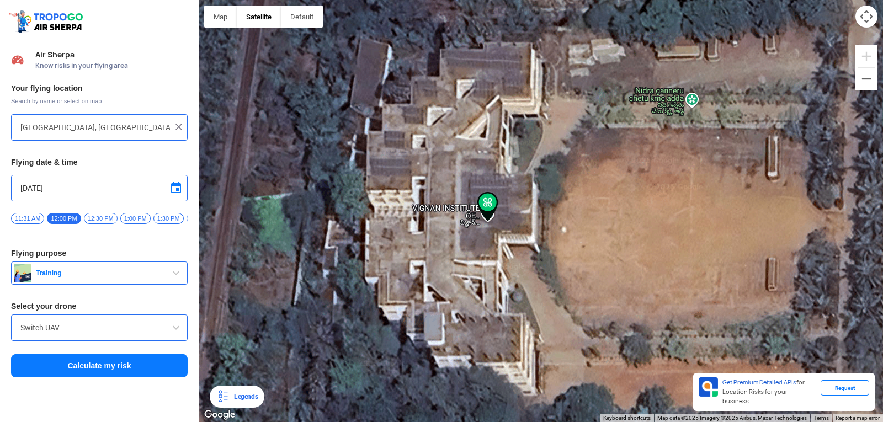
drag, startPoint x: 497, startPoint y: 100, endPoint x: 350, endPoint y: 291, distance: 240.4
click at [488, 340] on div at bounding box center [541, 211] width 684 height 422
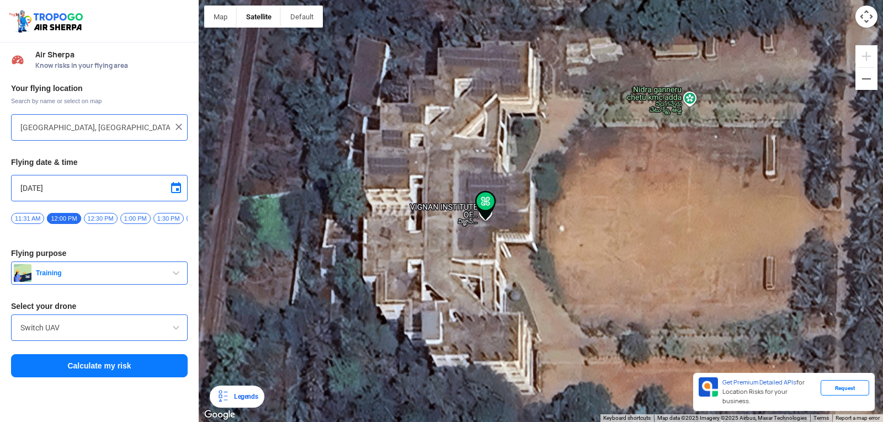
click at [649, 221] on div at bounding box center [541, 211] width 684 height 422
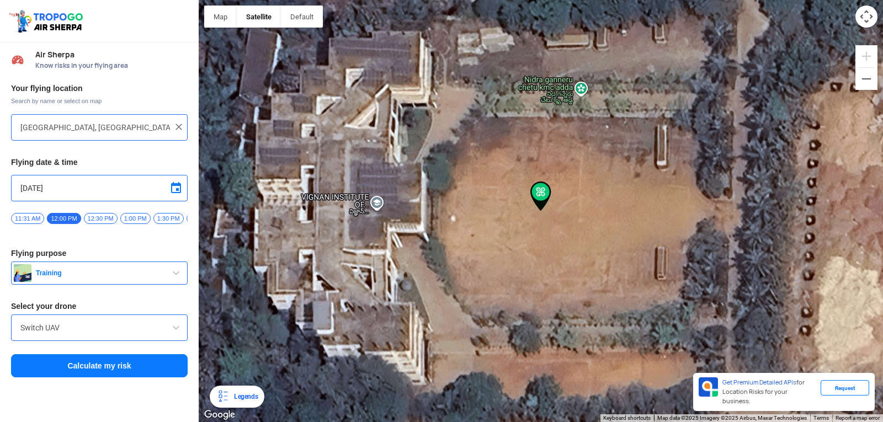
click at [490, 212] on div at bounding box center [541, 211] width 684 height 422
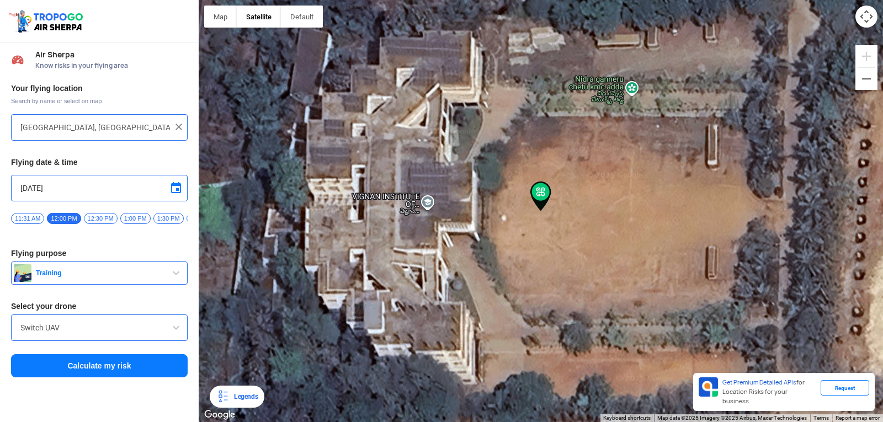
click at [535, 194] on img at bounding box center [540, 197] width 21 height 30
click at [502, 211] on div at bounding box center [541, 211] width 684 height 422
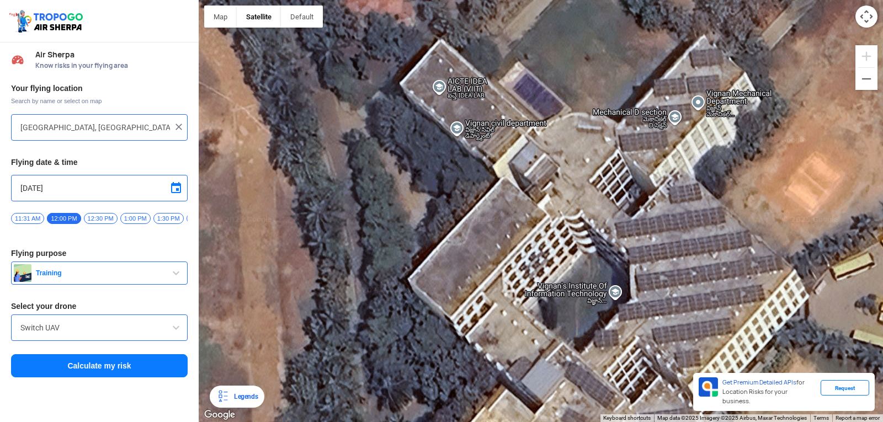
click at [614, 294] on div at bounding box center [541, 211] width 684 height 422
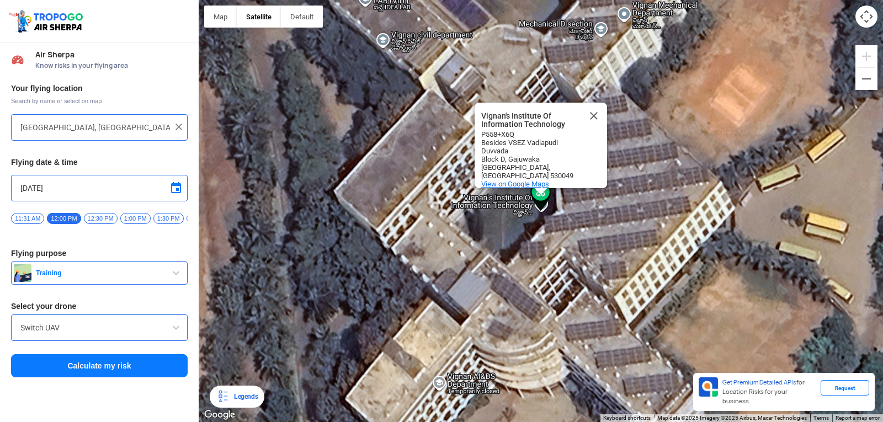
click at [488, 180] on span "View on Google Maps" at bounding box center [515, 184] width 68 height 8
drag, startPoint x: 409, startPoint y: 215, endPoint x: 391, endPoint y: 208, distance: 19.4
click at [407, 215] on div "Vignan's Institute Of Information Technology Vignan's Institute Of Information …" at bounding box center [541, 211] width 684 height 422
click at [426, 200] on div "Vignan's Institute Of Information Technology Vignan's Institute Of Information …" at bounding box center [541, 211] width 684 height 422
type input "Block D, Visakhaptnam, Visakhapatnam, Andhra Pradesh 530049, India"
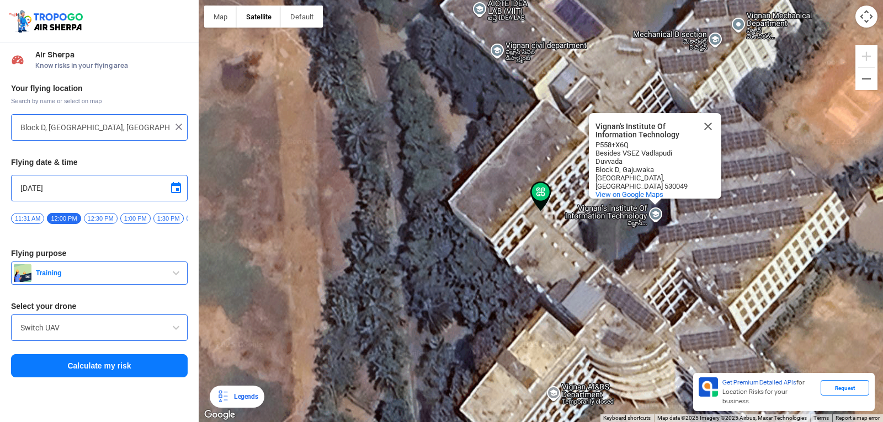
click at [124, 327] on input "Switch UAV" at bounding box center [99, 327] width 158 height 13
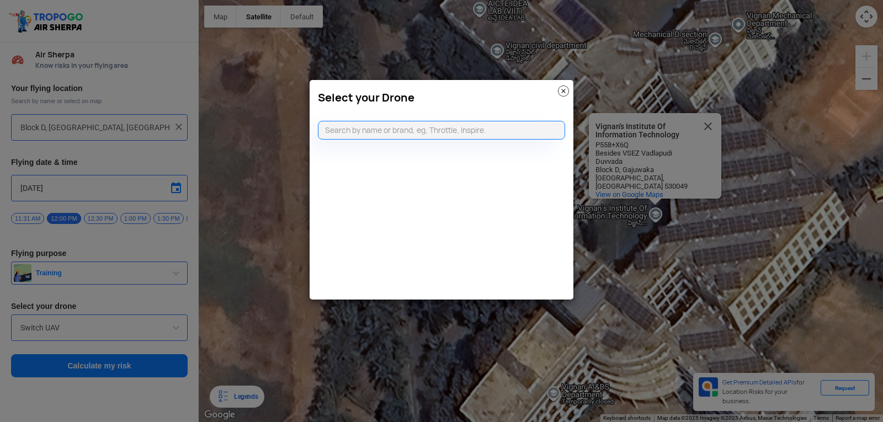
click at [560, 90] on img at bounding box center [563, 91] width 11 height 11
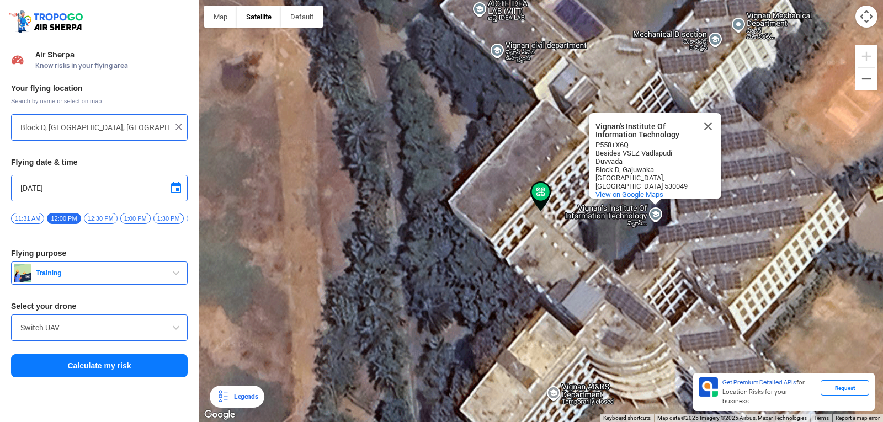
click at [63, 333] on input "Switch UAV" at bounding box center [99, 327] width 158 height 13
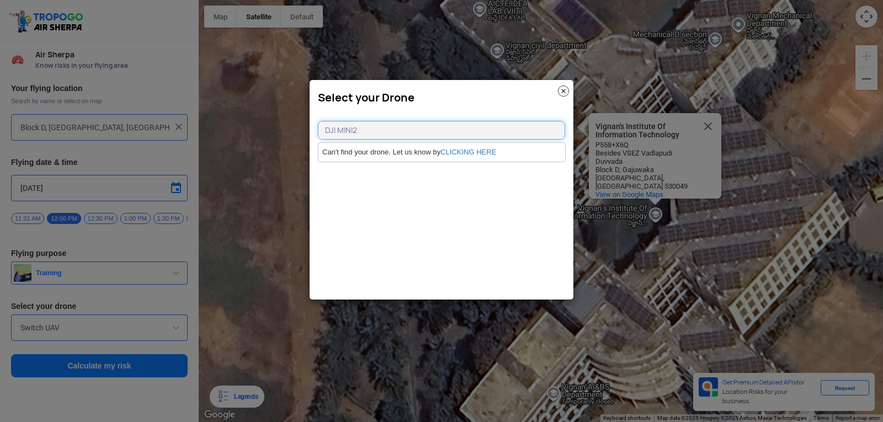
type input "DJI MINI2"
click at [567, 86] on img at bounding box center [563, 91] width 11 height 11
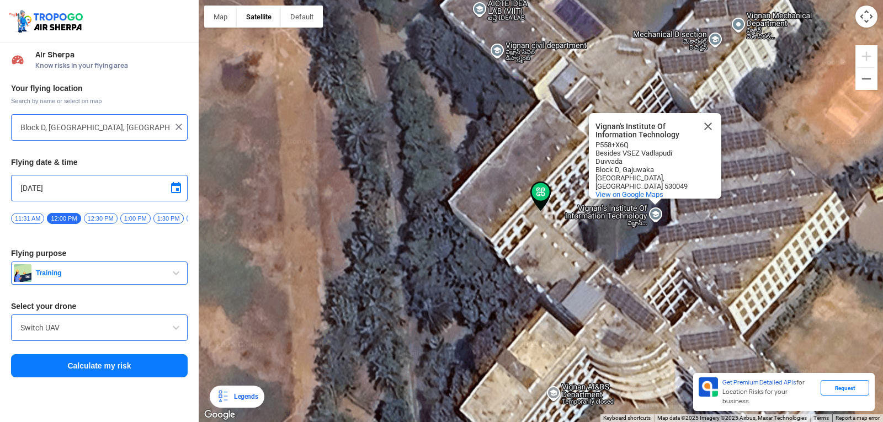
click at [16, 330] on div "Switch UAV" at bounding box center [99, 328] width 177 height 26
click at [18, 331] on div "Switch UAV" at bounding box center [99, 328] width 177 height 26
click at [22, 331] on input "Switch UAV" at bounding box center [99, 327] width 158 height 13
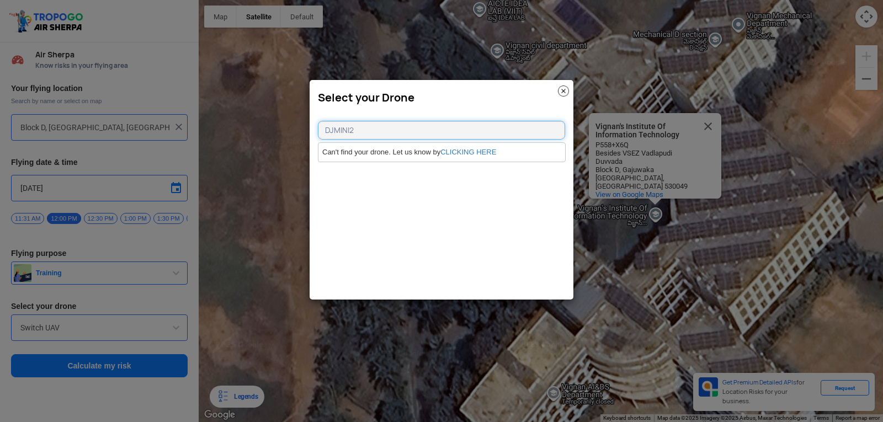
type input "DJMINI2"
click at [566, 89] on img at bounding box center [563, 91] width 11 height 11
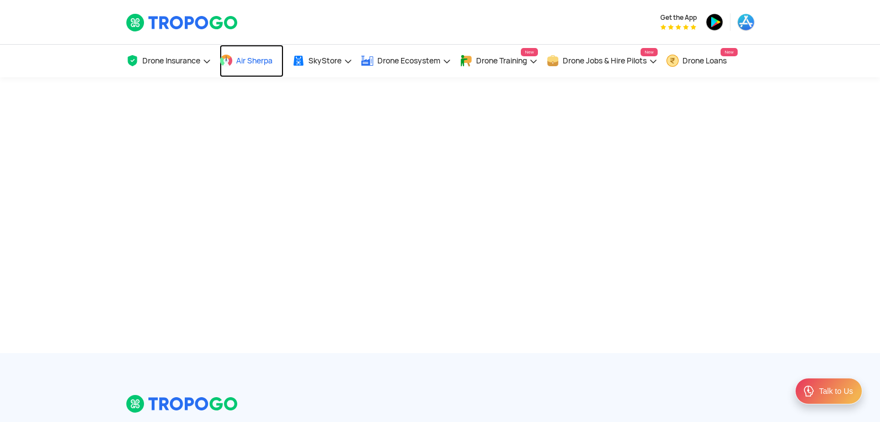
click at [251, 65] on span "Air Sherpa" at bounding box center [254, 60] width 36 height 9
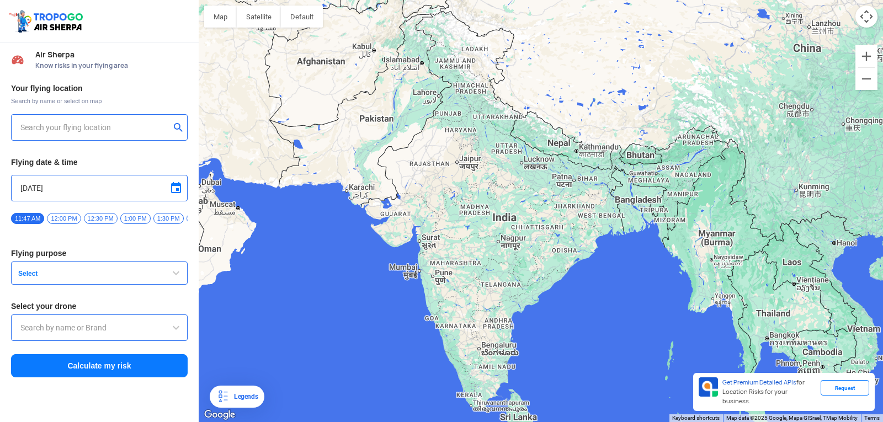
click at [35, 121] on input "text" at bounding box center [95, 127] width 150 height 13
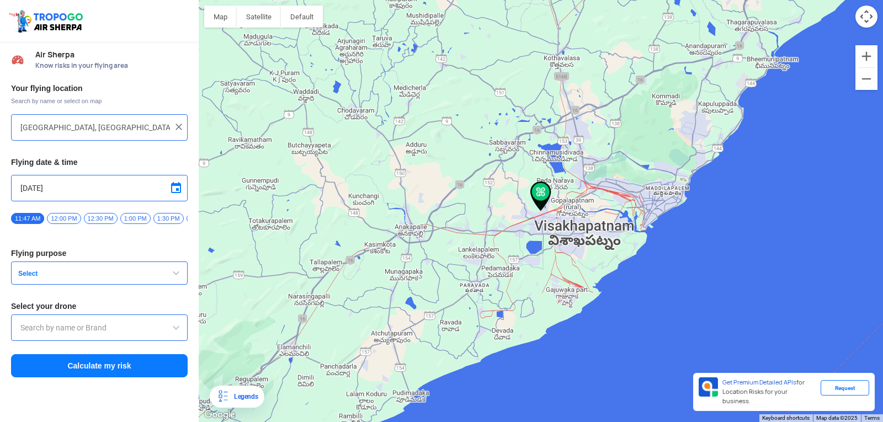
click at [60, 222] on span "12:00 PM" at bounding box center [64, 218] width 34 height 11
click at [66, 277] on span "Select" at bounding box center [83, 273] width 138 height 9
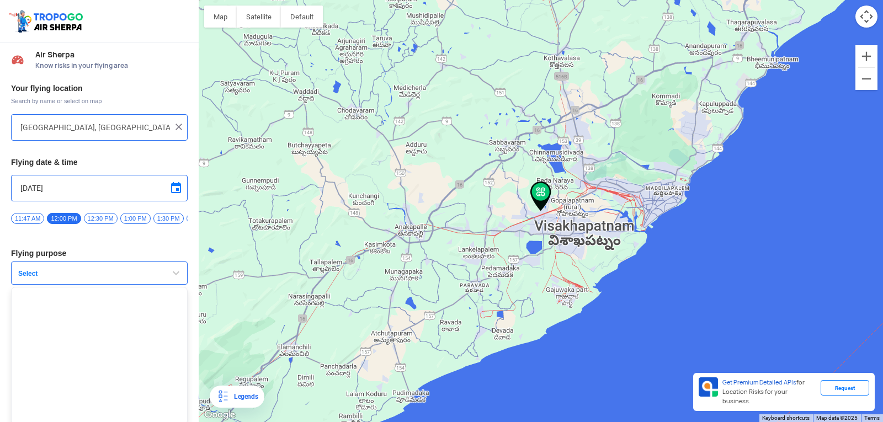
scroll to position [7, 0]
click at [134, 268] on span "Select" at bounding box center [83, 271] width 138 height 9
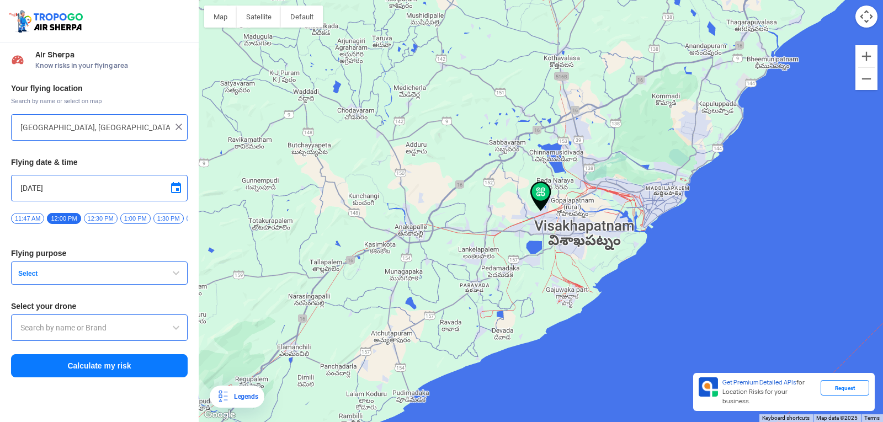
scroll to position [0, 0]
click at [141, 267] on button "Select" at bounding box center [99, 273] width 177 height 23
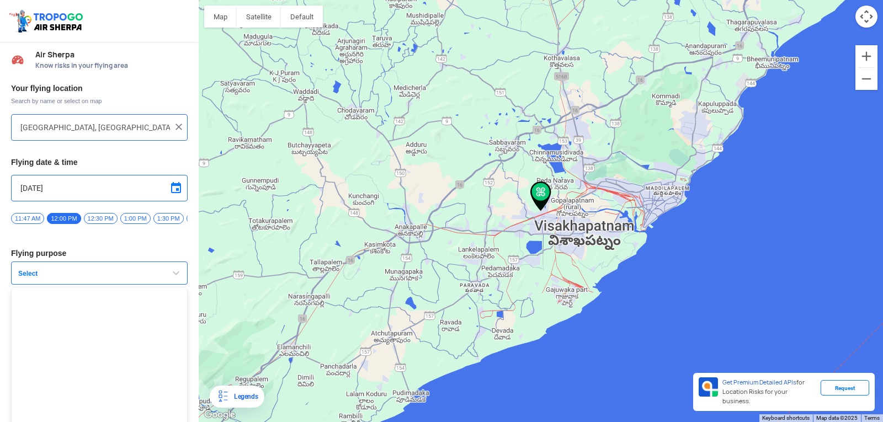
click at [142, 267] on button "Select" at bounding box center [99, 273] width 177 height 23
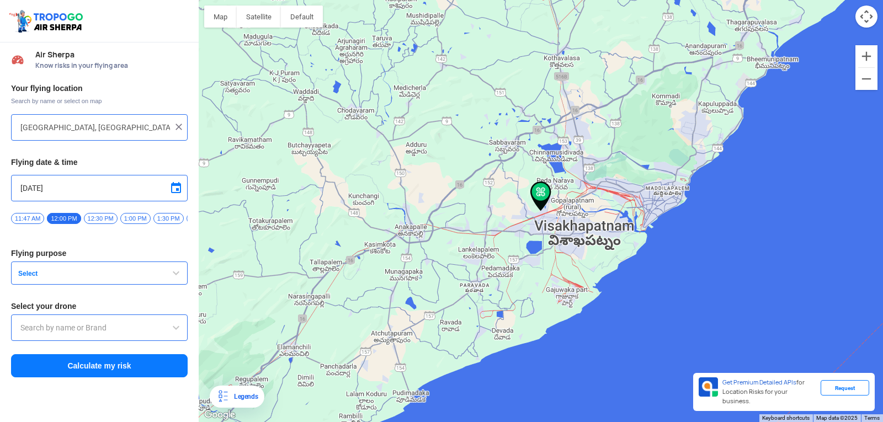
click at [80, 324] on div at bounding box center [99, 328] width 177 height 26
click at [82, 327] on input "text" at bounding box center [99, 327] width 158 height 13
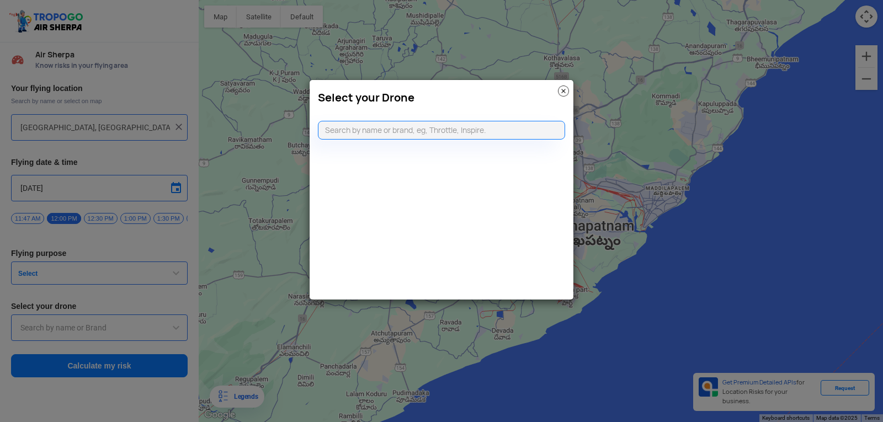
click at [562, 89] on img at bounding box center [563, 91] width 11 height 11
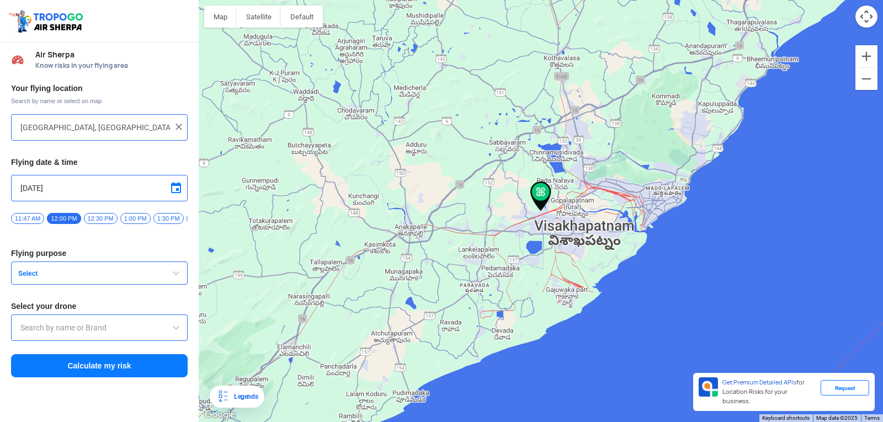
click at [76, 272] on button "Select" at bounding box center [99, 273] width 177 height 23
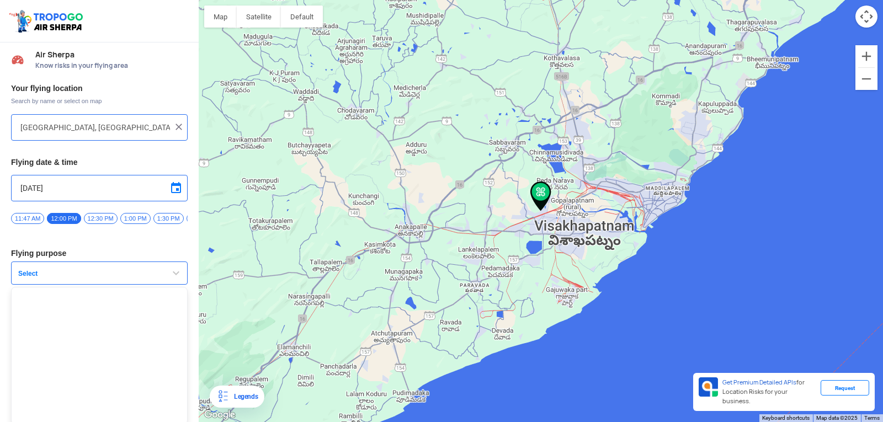
click at [109, 187] on input "[DATE]" at bounding box center [99, 188] width 158 height 13
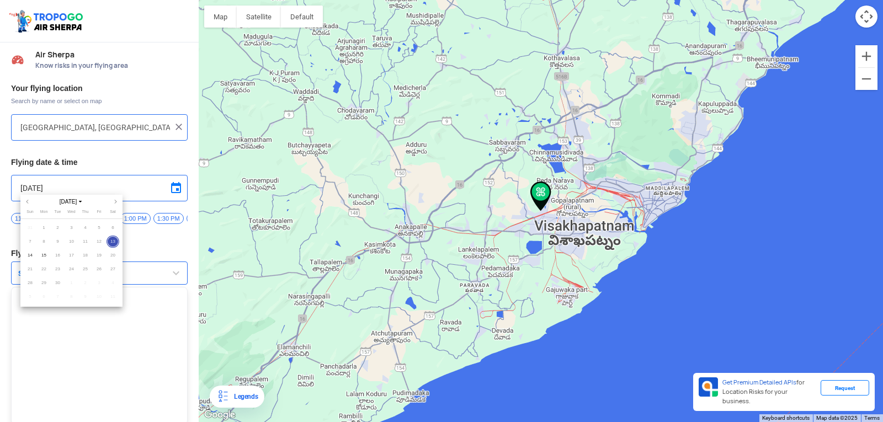
click at [147, 259] on div at bounding box center [441, 211] width 883 height 422
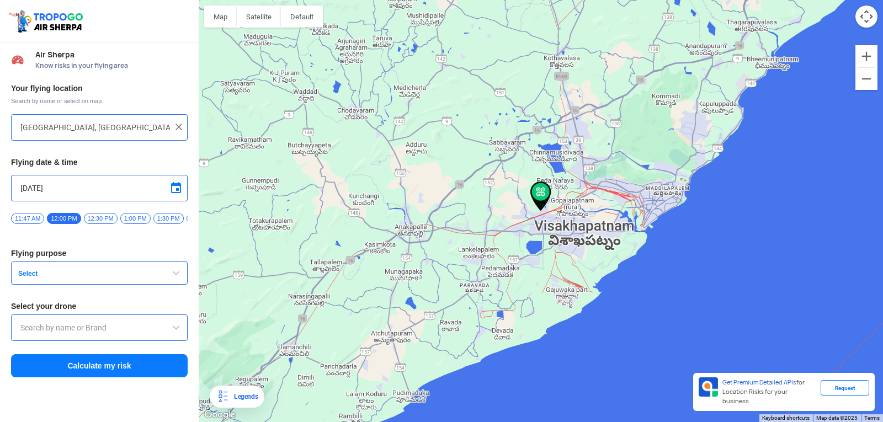
click at [115, 270] on button "Select" at bounding box center [99, 273] width 177 height 23
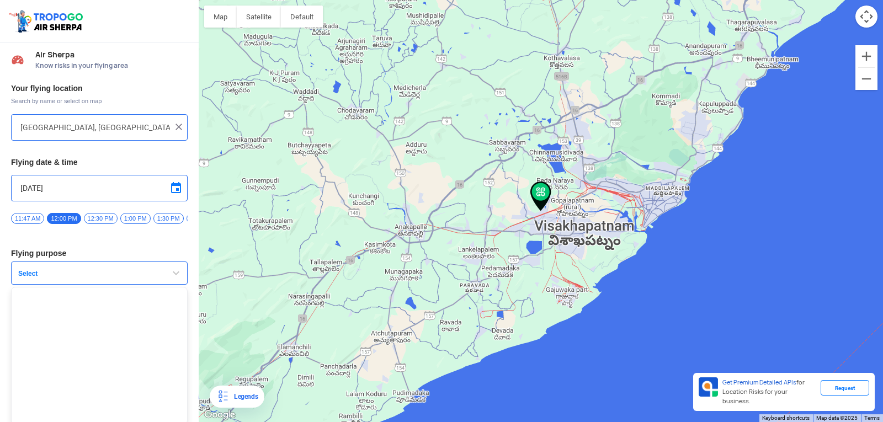
click at [170, 276] on span "button" at bounding box center [175, 273] width 13 height 13
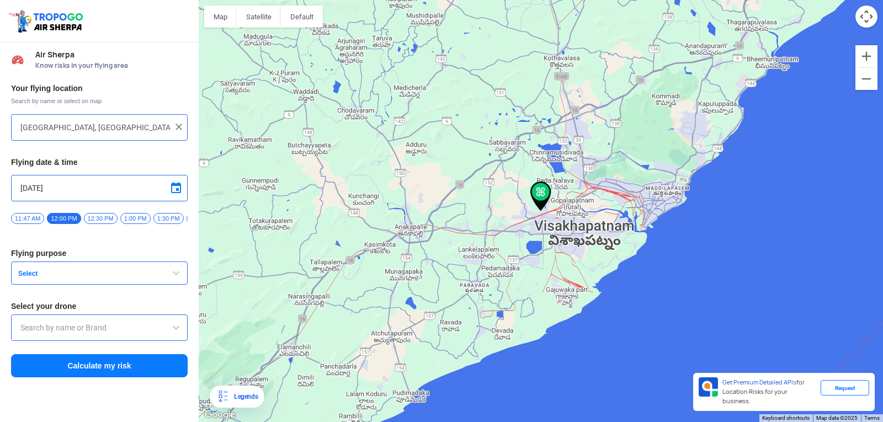
click at [174, 276] on span "button" at bounding box center [175, 273] width 13 height 13
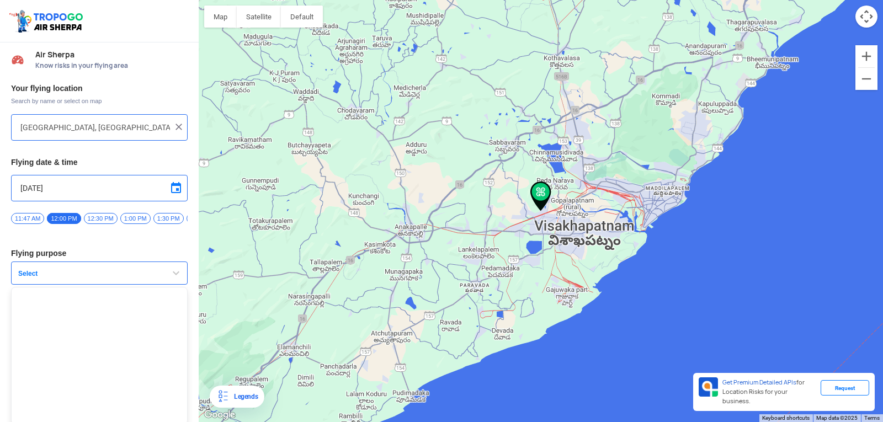
click at [174, 276] on span "button" at bounding box center [175, 273] width 13 height 13
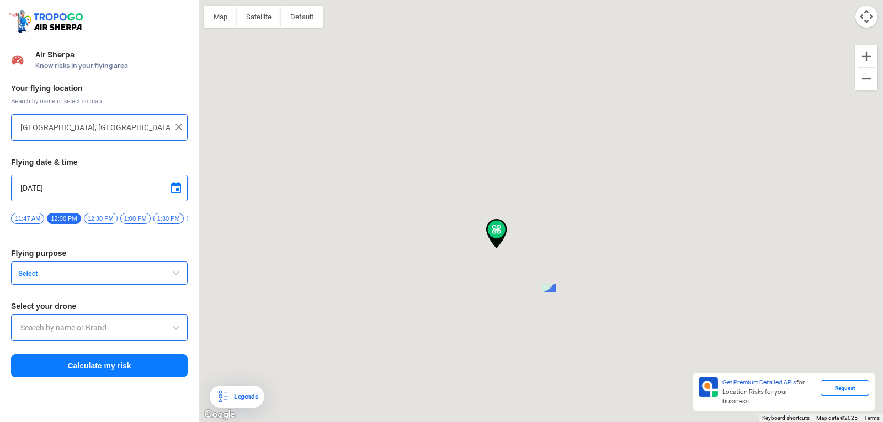
type input "[STREET_ADDRESS]"
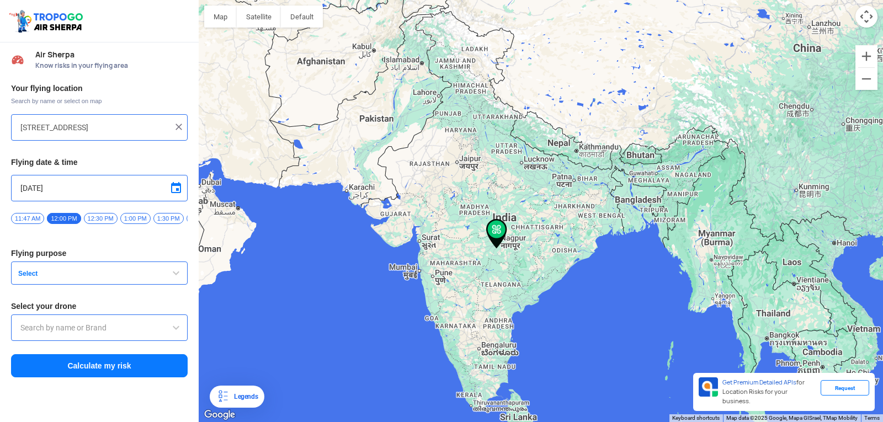
click at [34, 278] on span "Select" at bounding box center [83, 273] width 138 height 9
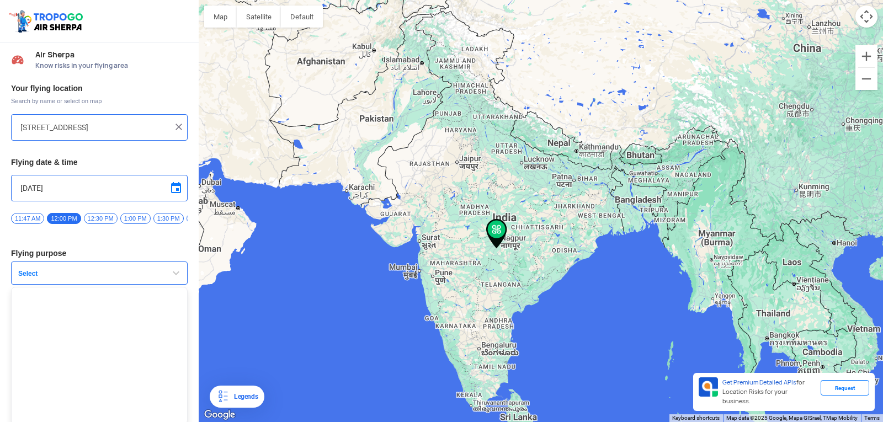
click at [180, 126] on img at bounding box center [178, 126] width 11 height 11
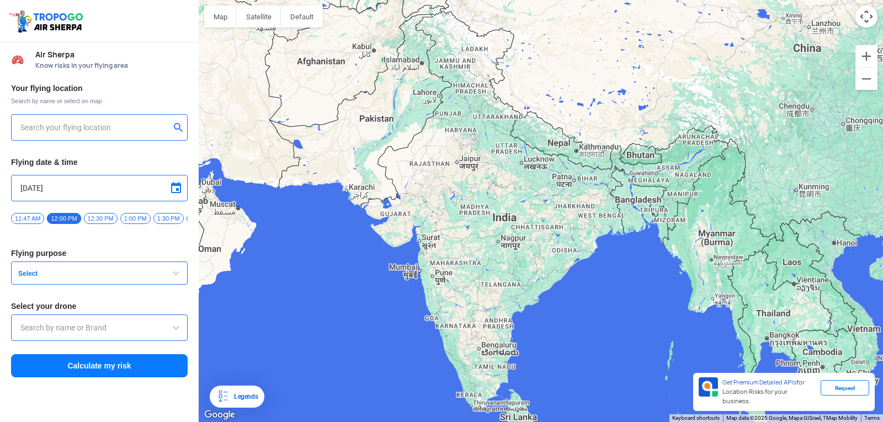
click at [134, 130] on input "text" at bounding box center [95, 127] width 150 height 13
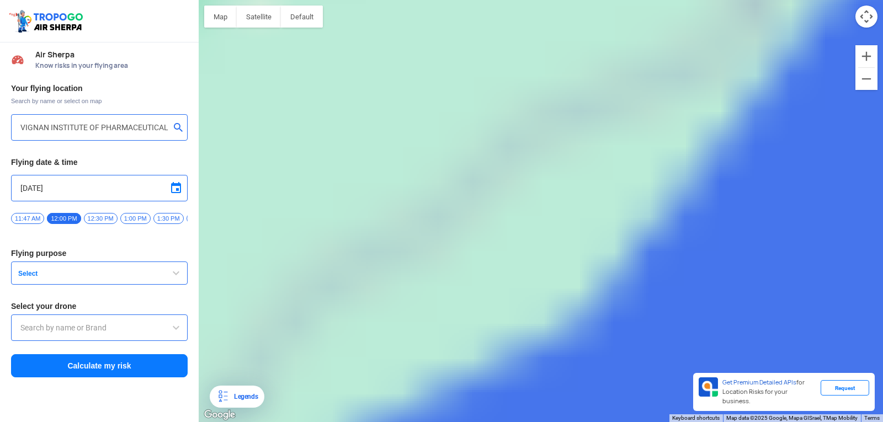
type input "[GEOGRAPHIC_DATA], [GEOGRAPHIC_DATA] 530049, [GEOGRAPHIC_DATA]"
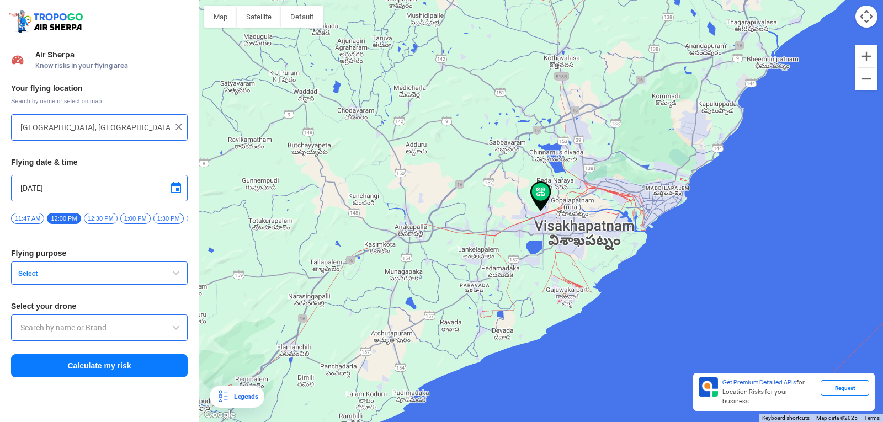
click at [110, 278] on span "Select" at bounding box center [83, 273] width 138 height 9
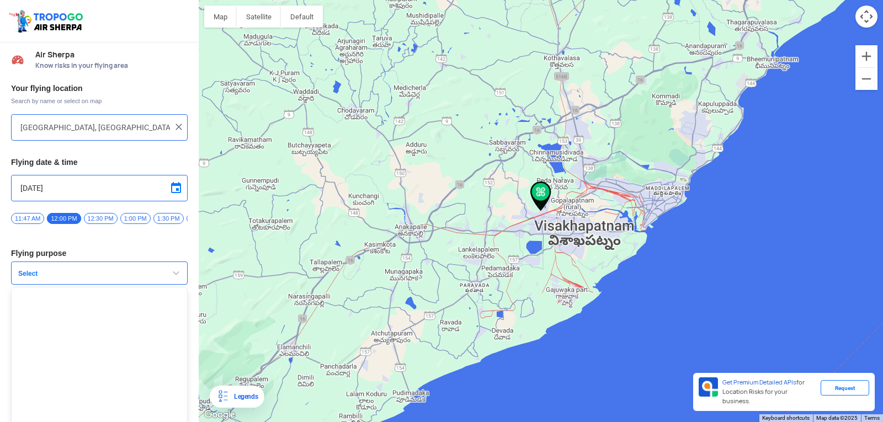
click at [110, 278] on span "Select" at bounding box center [83, 273] width 138 height 9
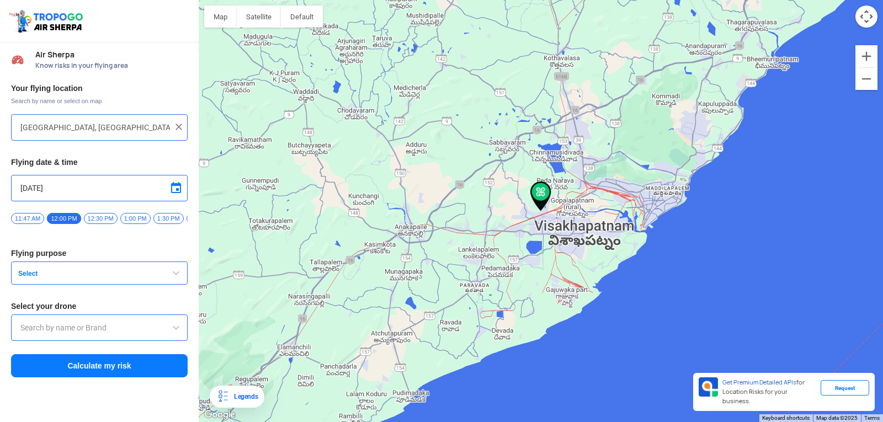
click at [110, 278] on span "Select" at bounding box center [83, 273] width 138 height 9
click at [131, 376] on button "Calculate my risk" at bounding box center [99, 365] width 177 height 23
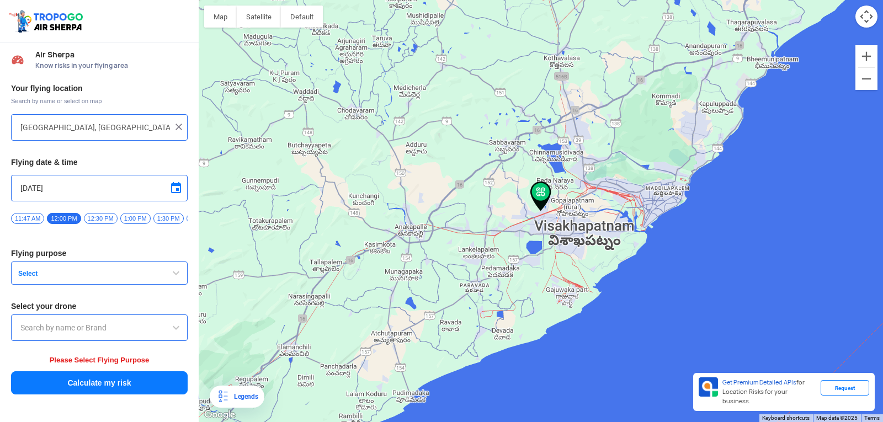
click at [61, 278] on span "Select" at bounding box center [83, 273] width 138 height 9
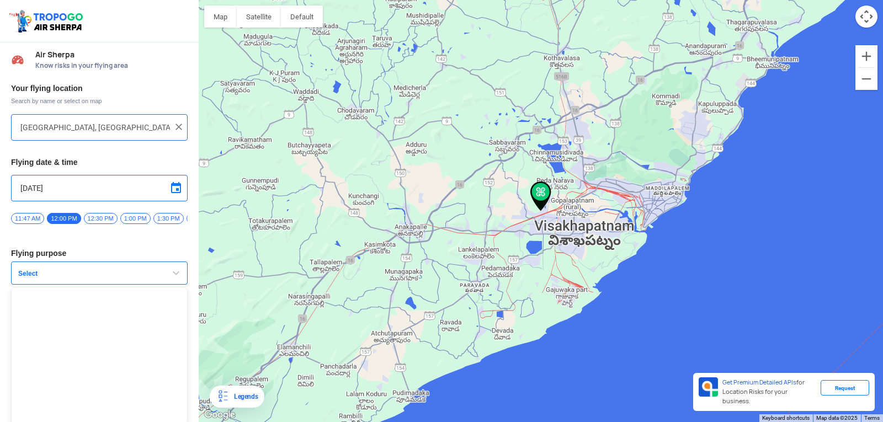
click at [153, 285] on button "Select" at bounding box center [99, 273] width 177 height 23
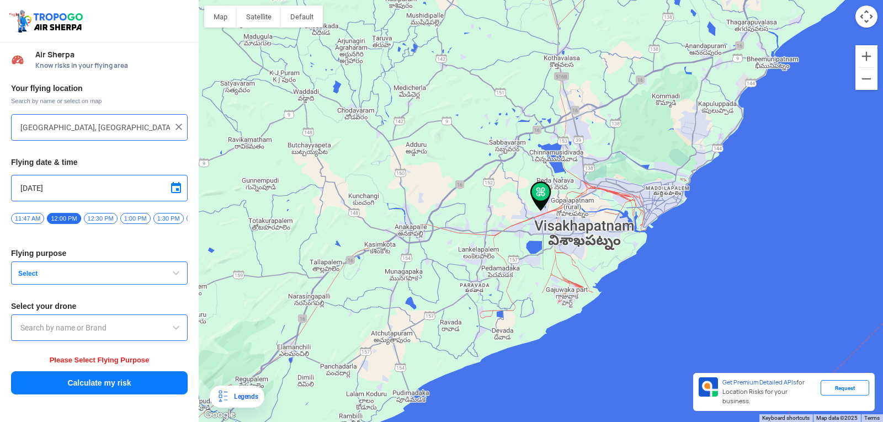
click at [129, 334] on input "text" at bounding box center [99, 327] width 158 height 13
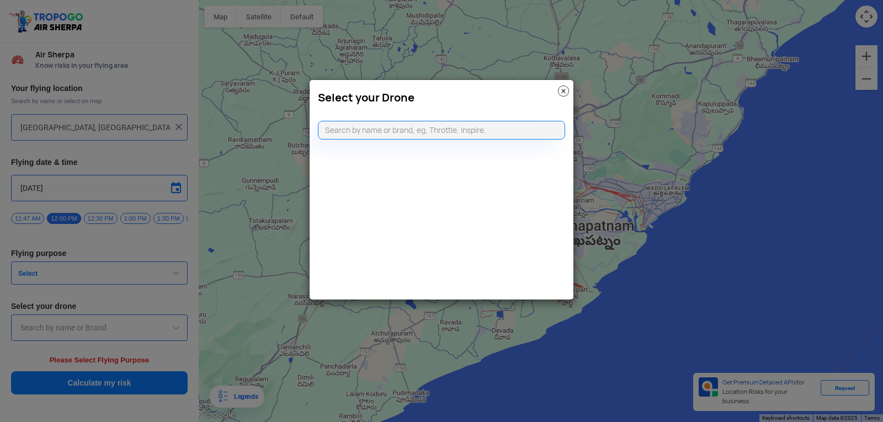
click at [566, 90] on img at bounding box center [563, 91] width 11 height 11
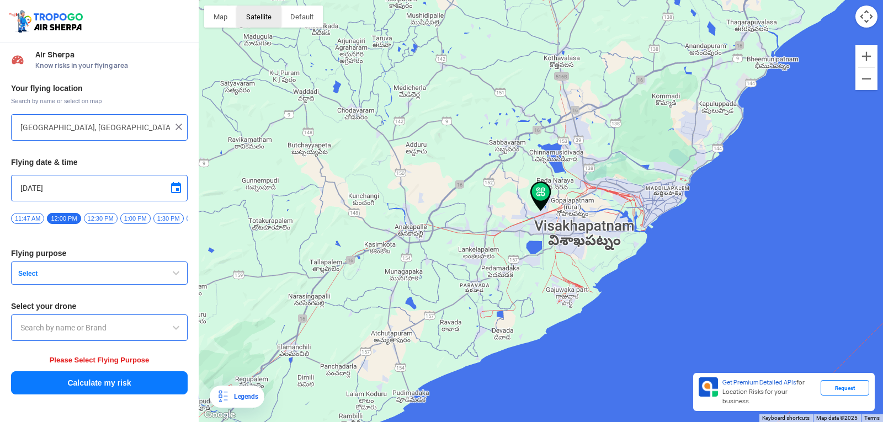
click at [262, 18] on button "Satellite" at bounding box center [259, 17] width 44 height 22
